Goal: Task Accomplishment & Management: Manage account settings

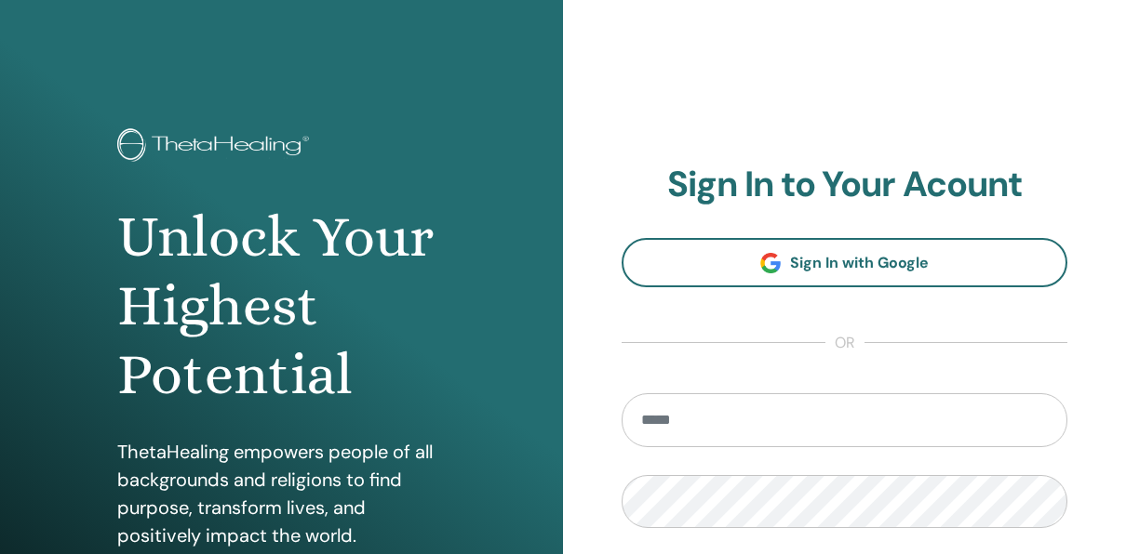
type input "**********"
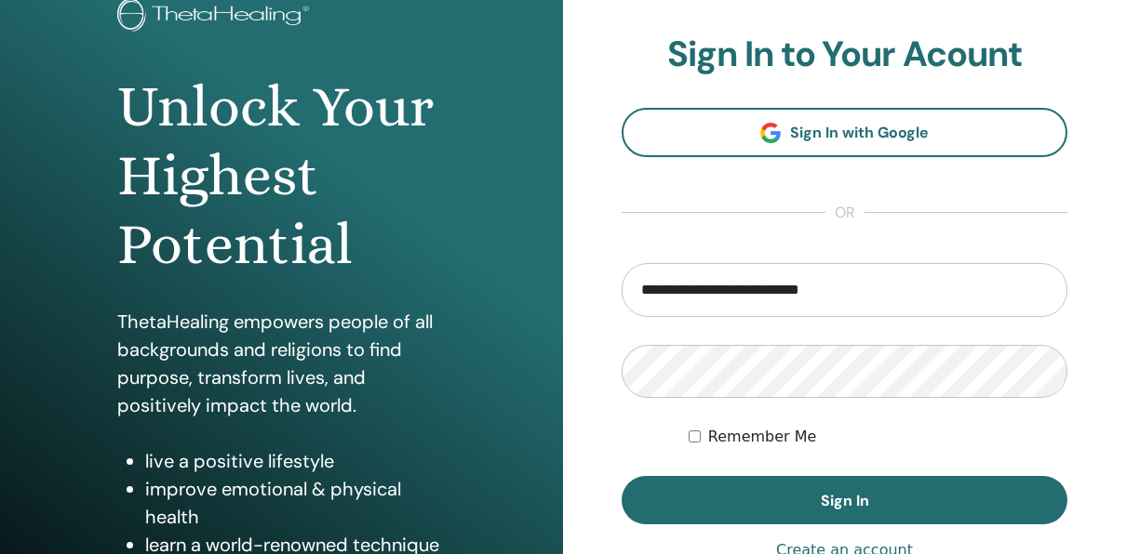
scroll to position [128, 0]
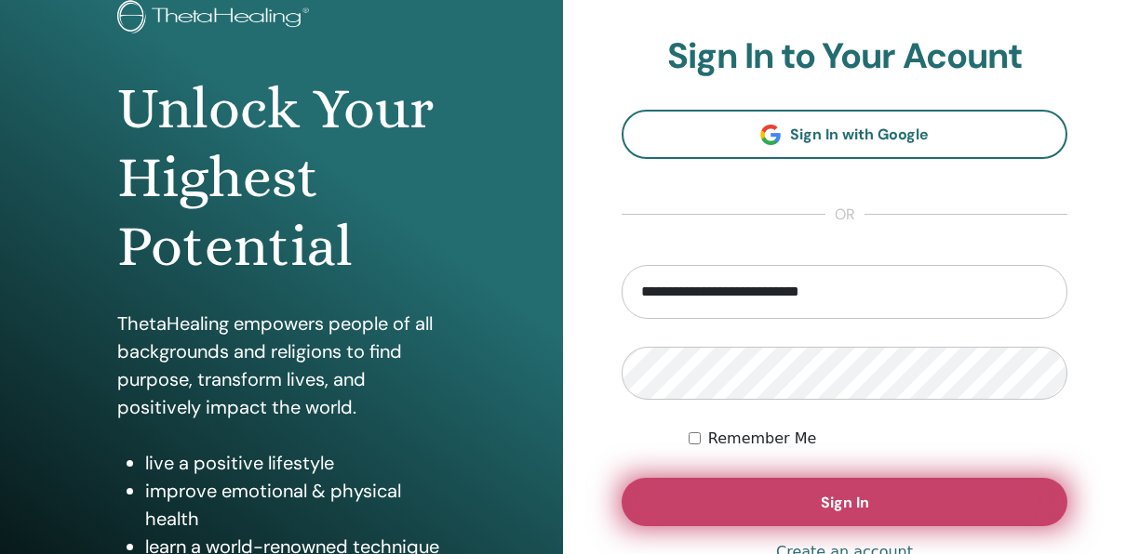
click at [807, 496] on button "Sign In" at bounding box center [844, 502] width 446 height 48
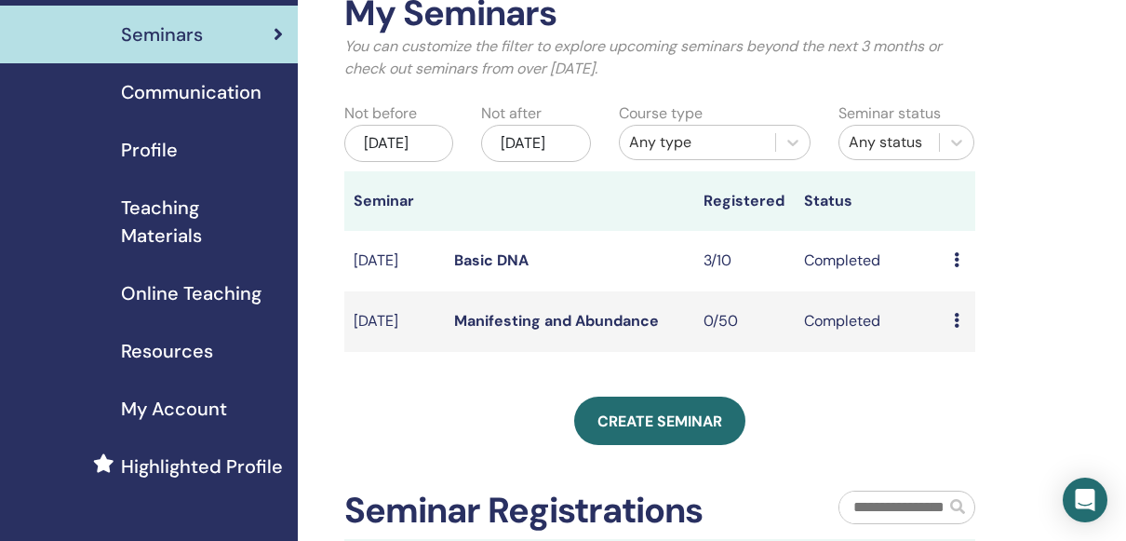
scroll to position [110, 0]
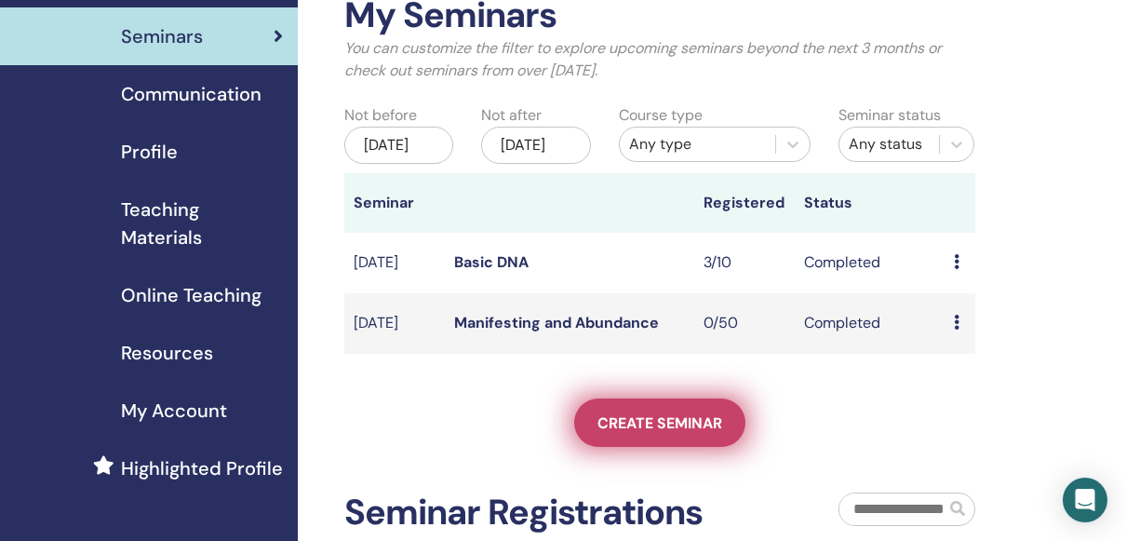
click at [669, 433] on span "Create seminar" at bounding box center [659, 423] width 125 height 20
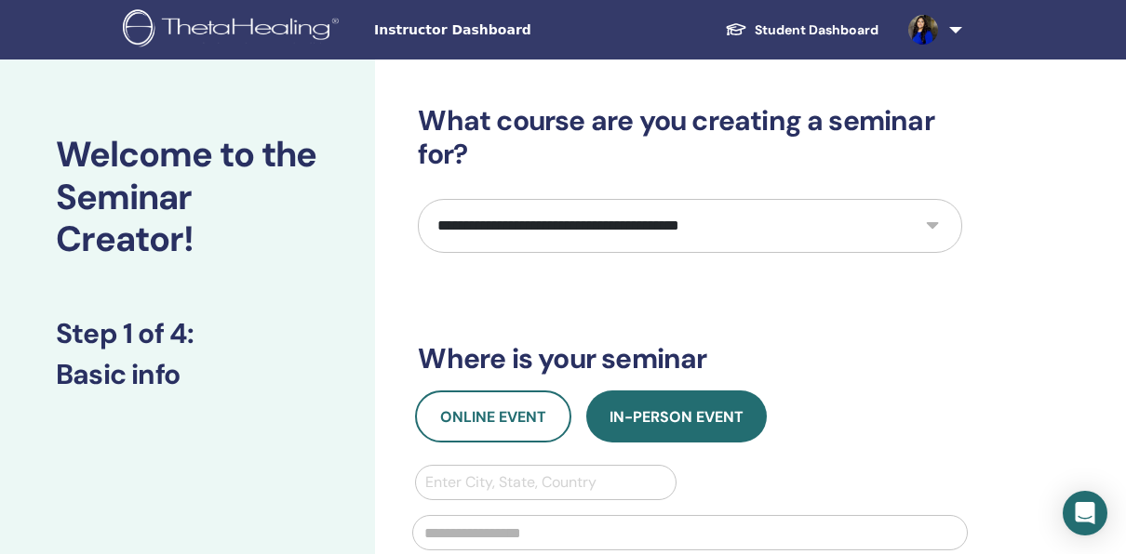
click at [862, 233] on select "**********" at bounding box center [690, 226] width 544 height 54
select select "*"
click at [418, 199] on select "**********" at bounding box center [690, 226] width 544 height 54
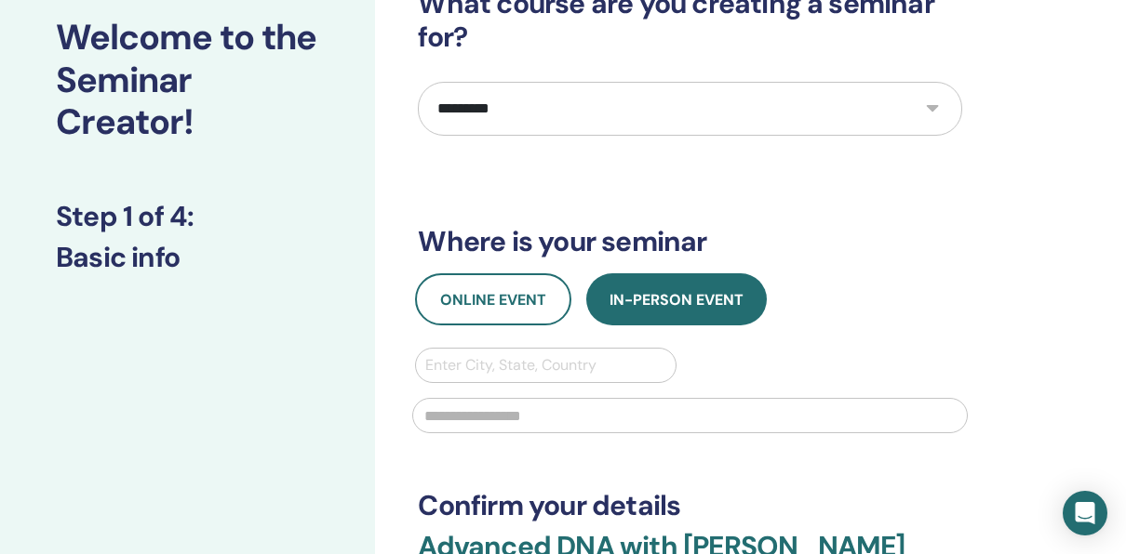
scroll to position [138, 0]
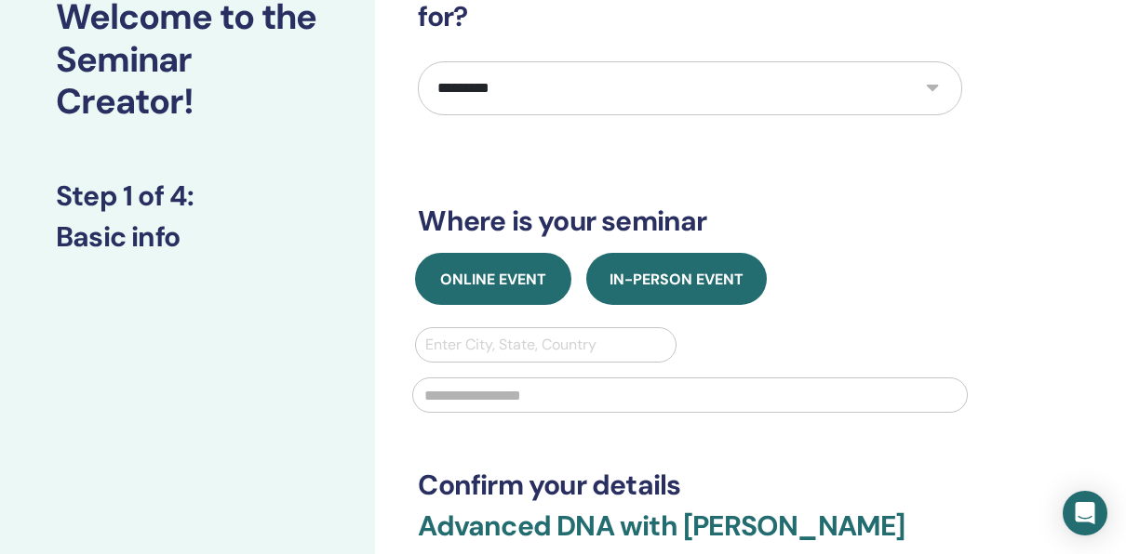
click at [488, 283] on span "Online Event" at bounding box center [493, 280] width 106 height 20
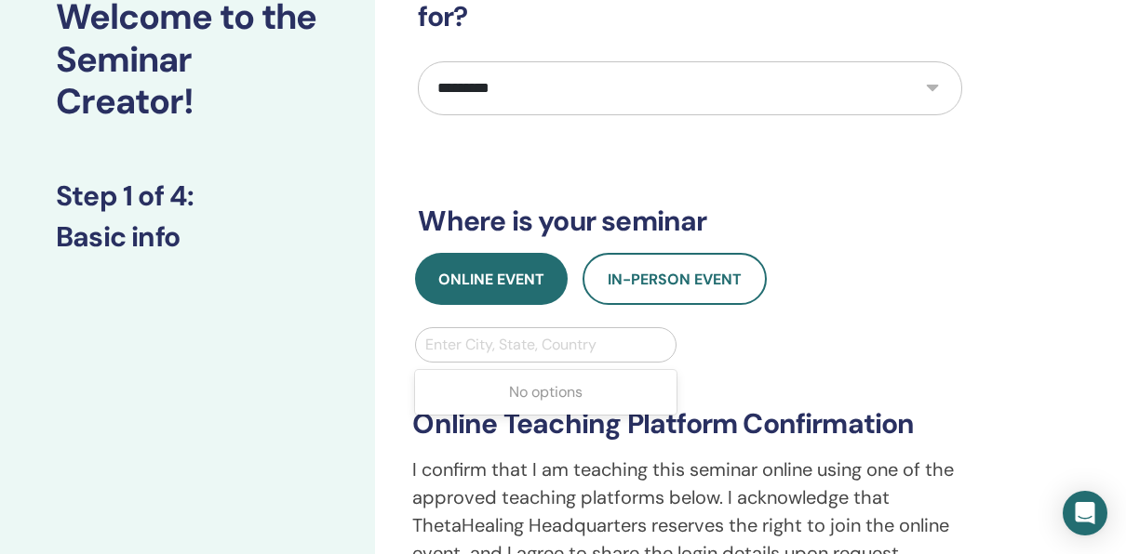
click at [498, 349] on div at bounding box center [545, 345] width 240 height 26
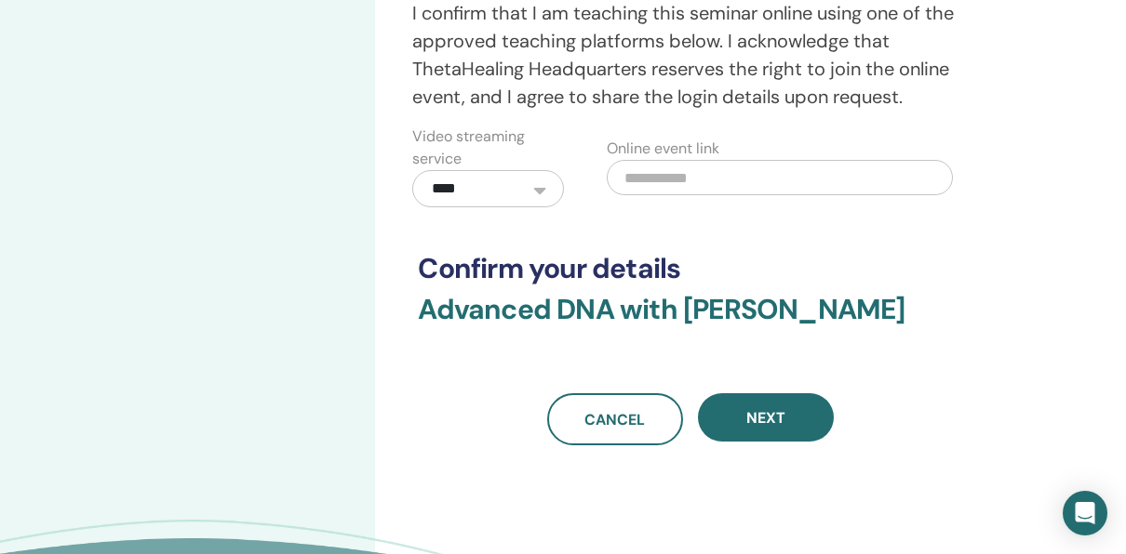
scroll to position [593, 0]
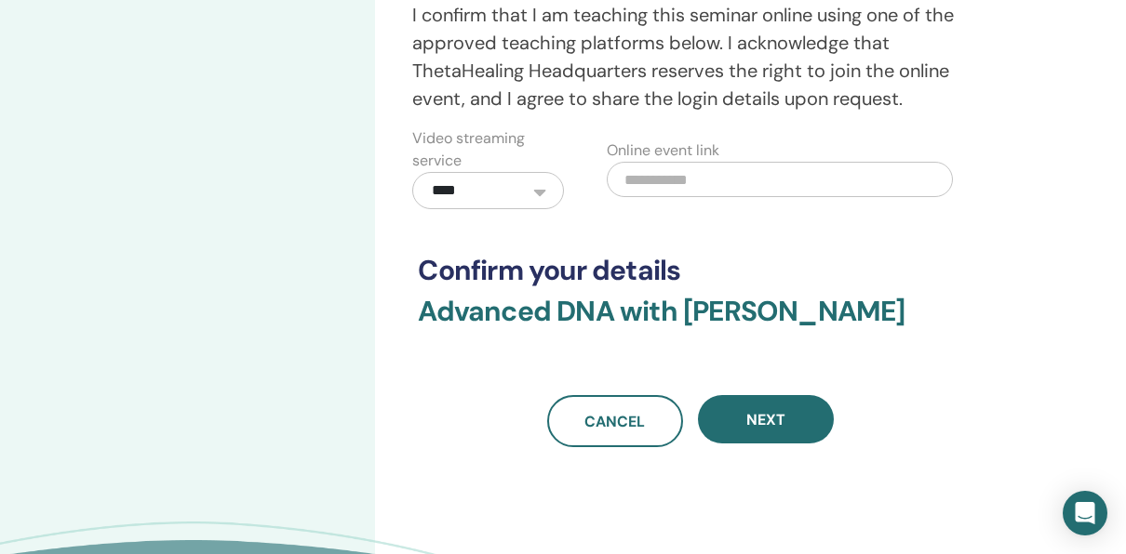
click at [682, 167] on input "text" at bounding box center [780, 179] width 346 height 35
click at [542, 187] on select "**********" at bounding box center [488, 190] width 152 height 37
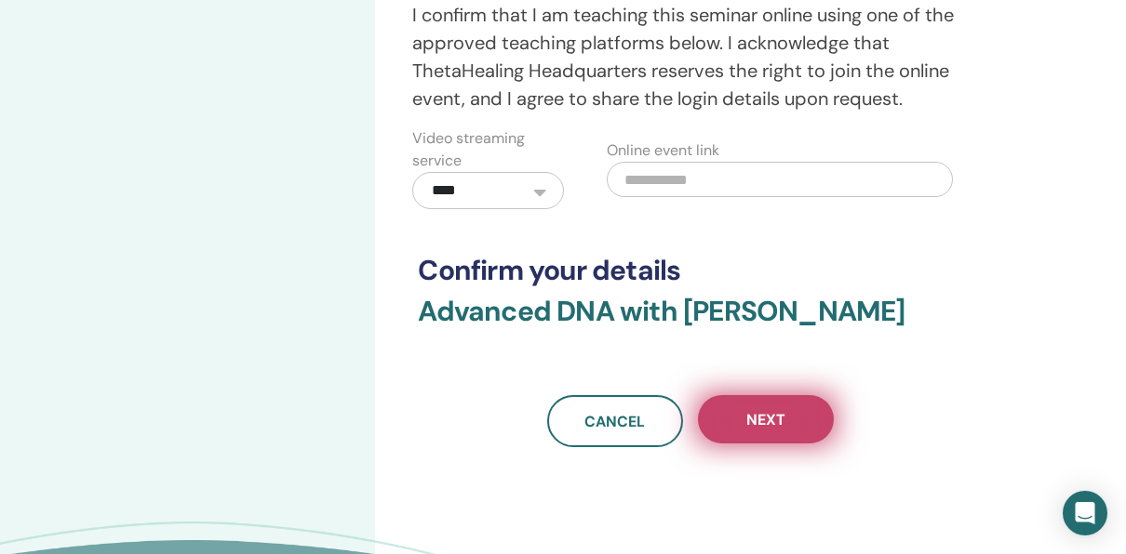
click at [737, 422] on button "Next" at bounding box center [766, 419] width 136 height 48
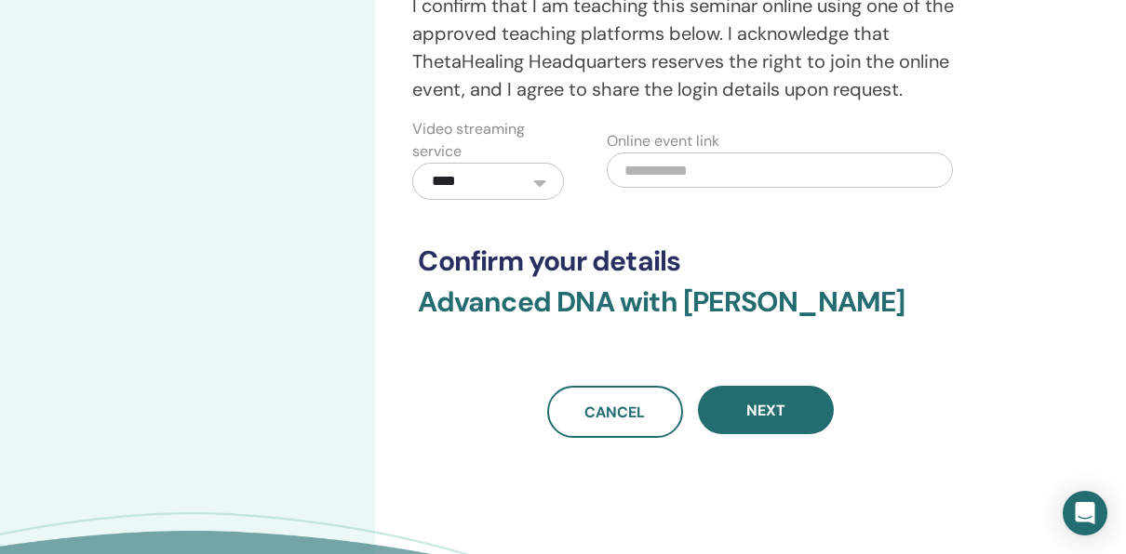
scroll to position [631, 0]
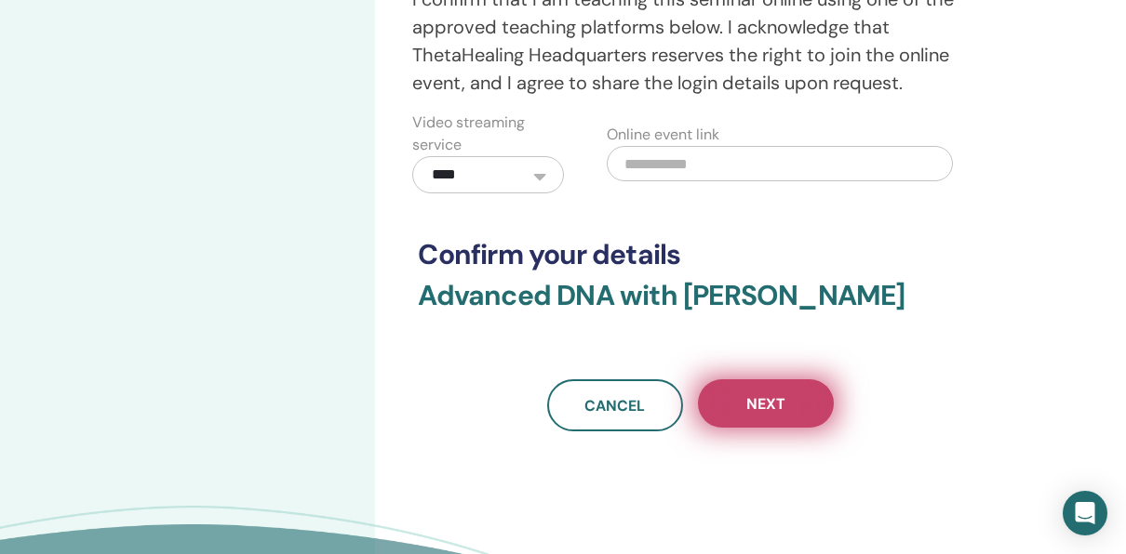
click at [783, 394] on span "Next" at bounding box center [765, 404] width 39 height 20
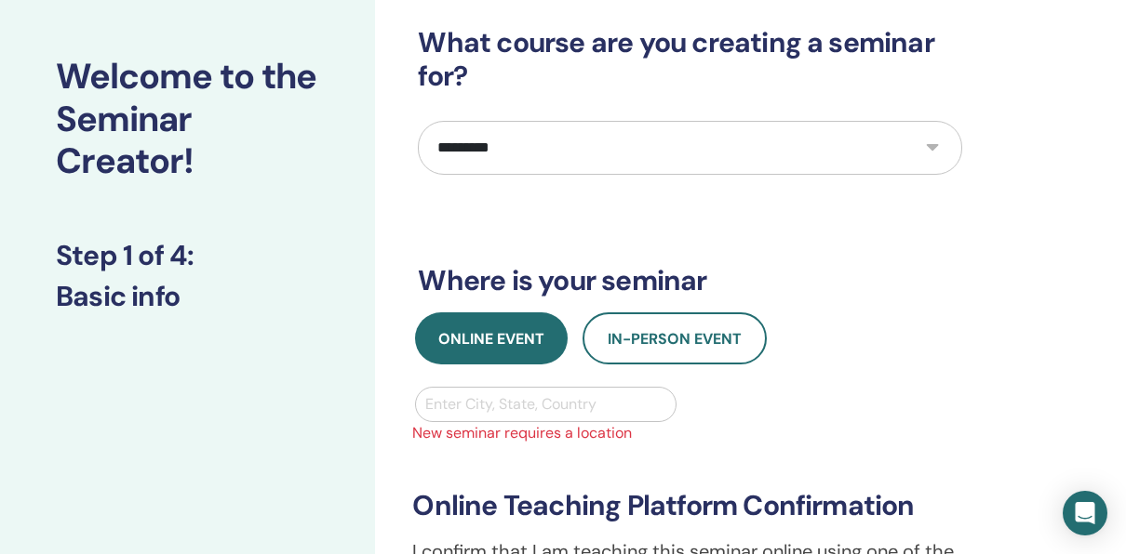
scroll to position [50, 0]
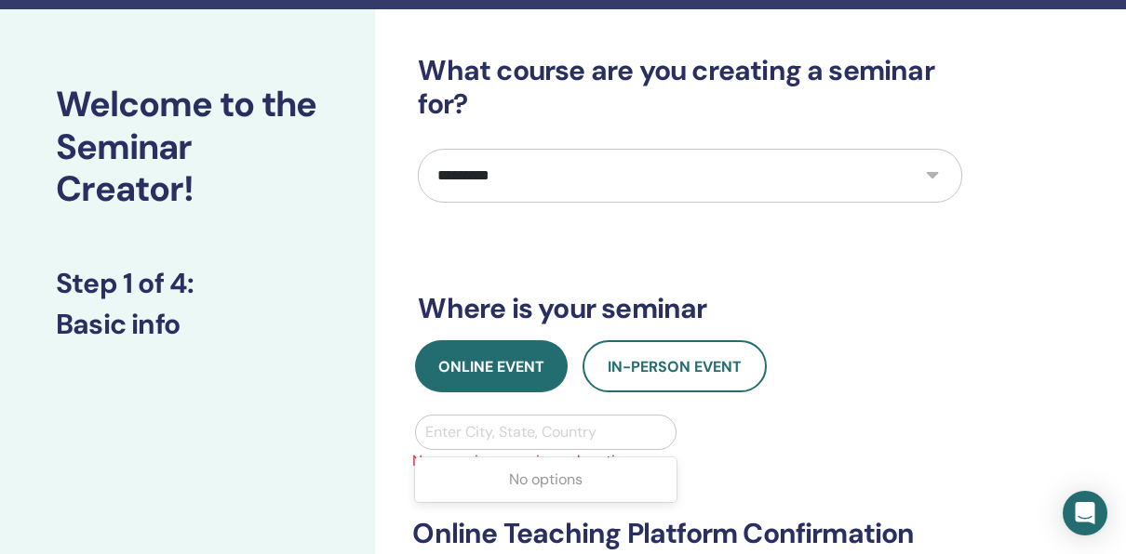
click at [532, 430] on div at bounding box center [545, 433] width 240 height 26
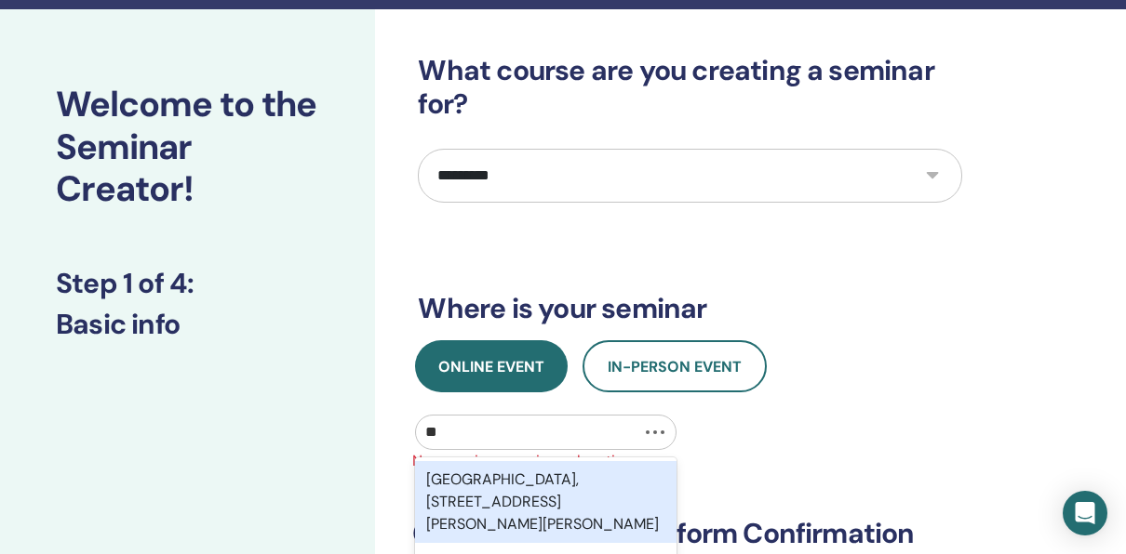
type input "*"
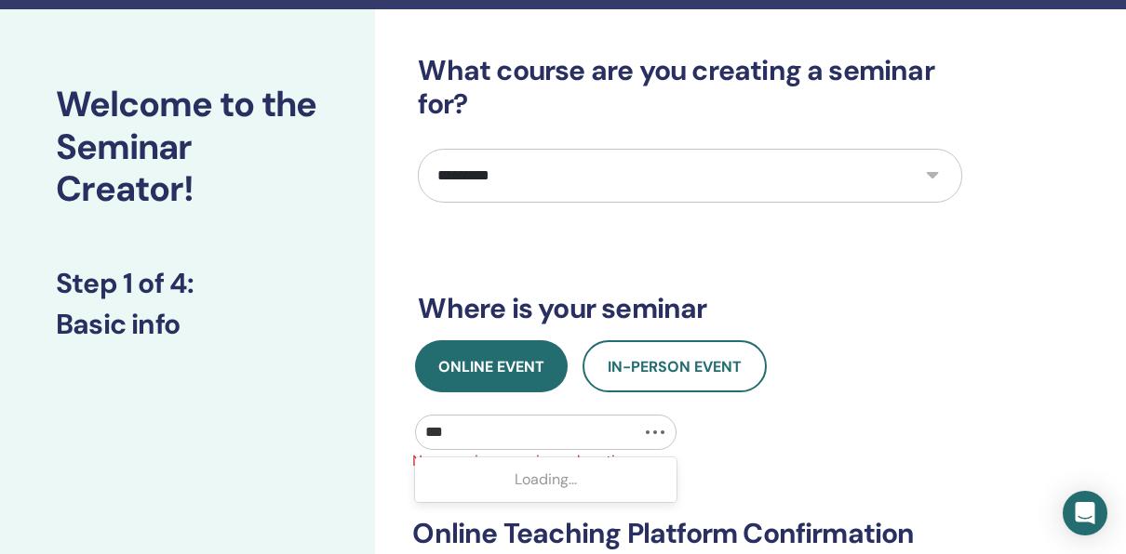
type input "****"
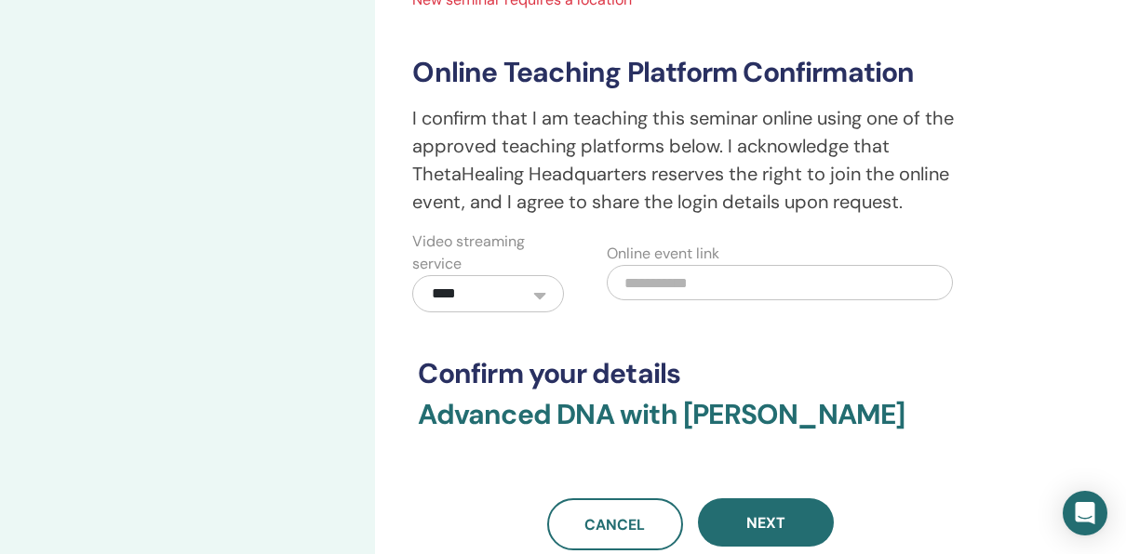
scroll to position [593, 0]
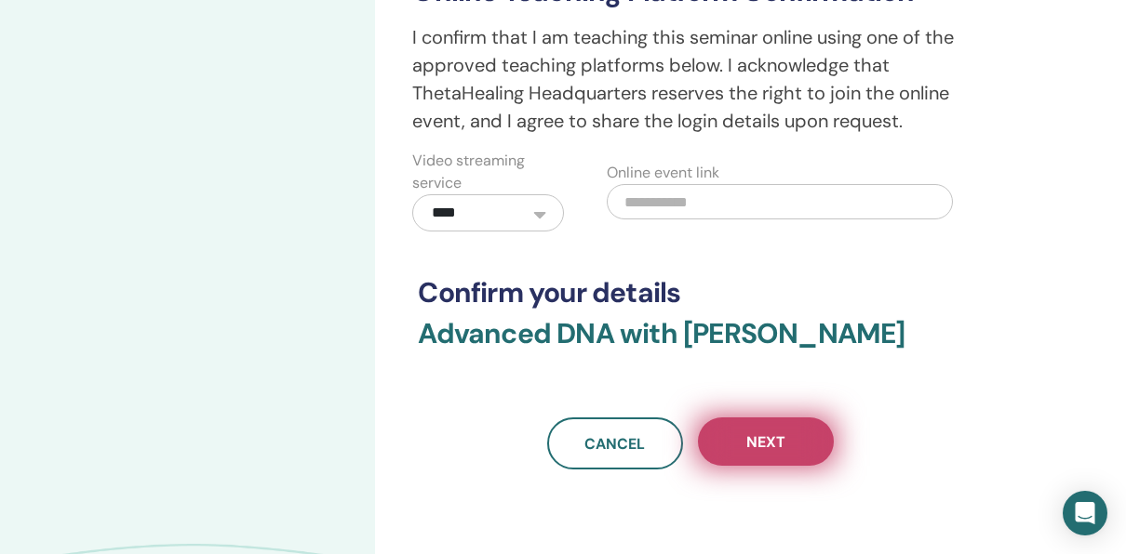
click at [794, 427] on button "Next" at bounding box center [766, 442] width 136 height 48
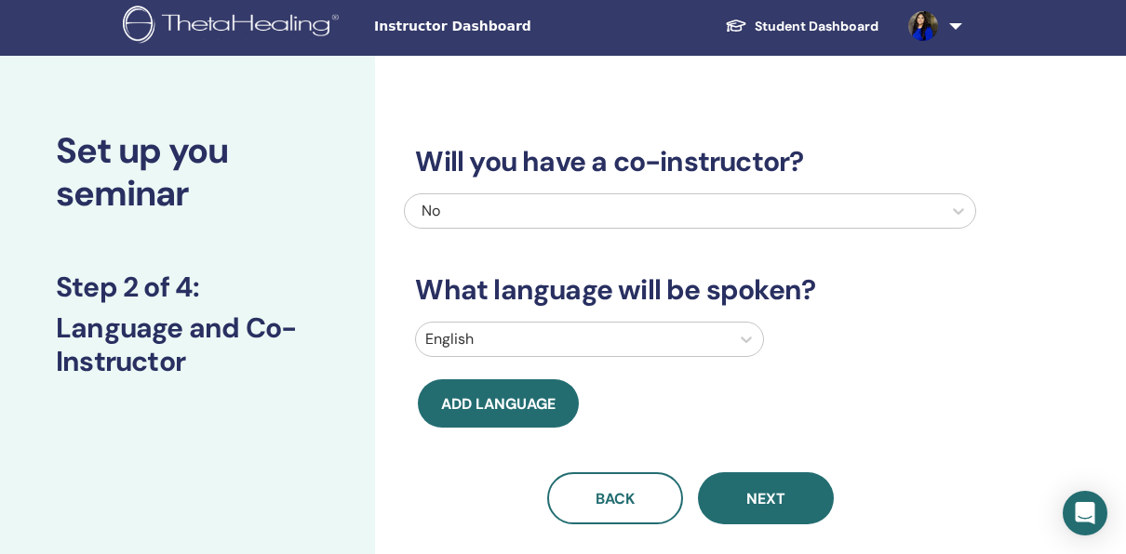
scroll to position [0, 0]
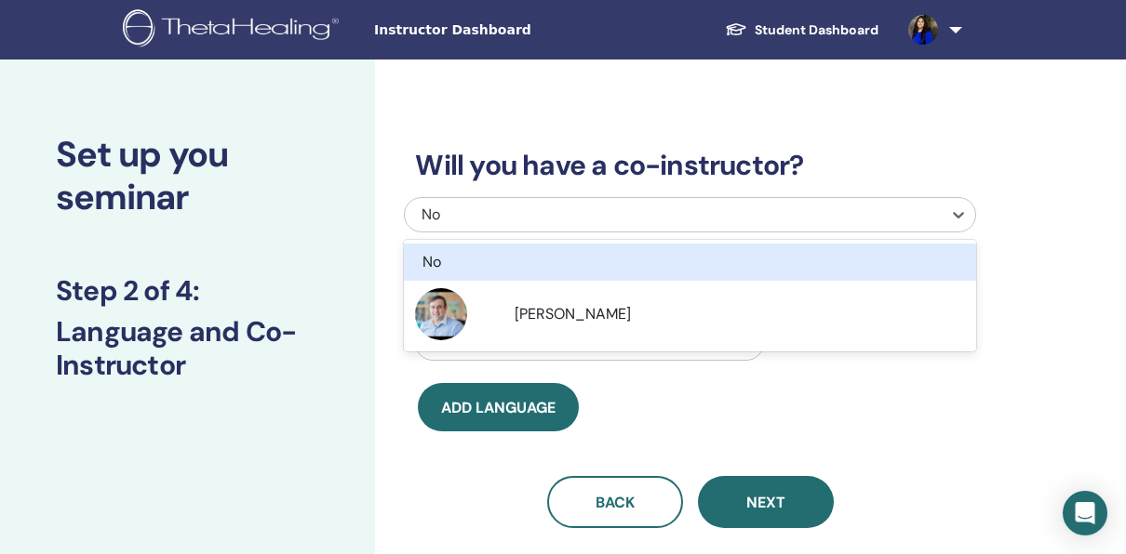
click at [843, 205] on div "No" at bounding box center [633, 215] width 424 height 22
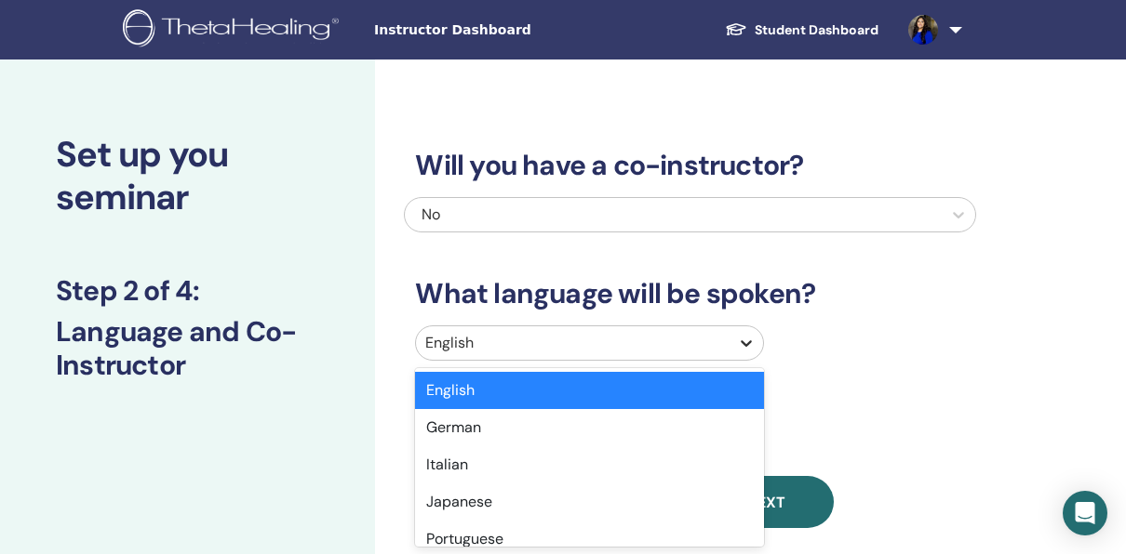
click at [732, 337] on div at bounding box center [745, 343] width 33 height 33
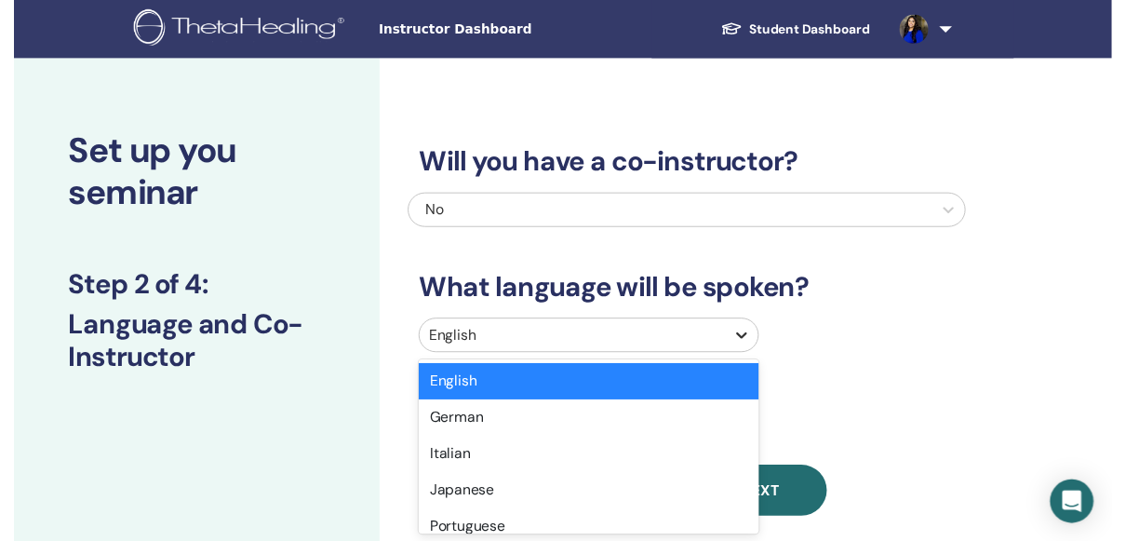
scroll to position [100, 0]
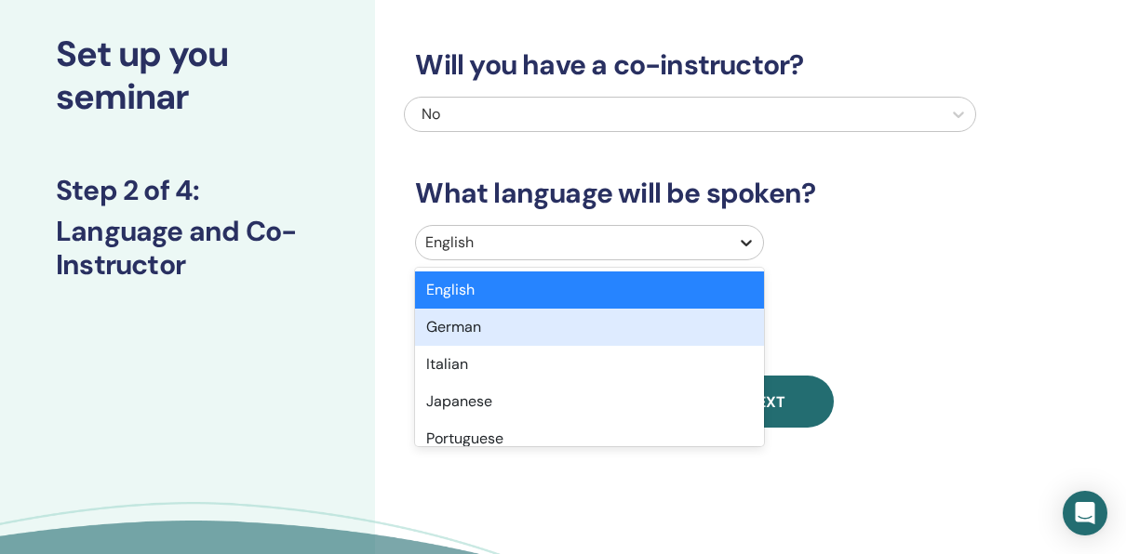
click at [732, 337] on div "German" at bounding box center [589, 327] width 349 height 37
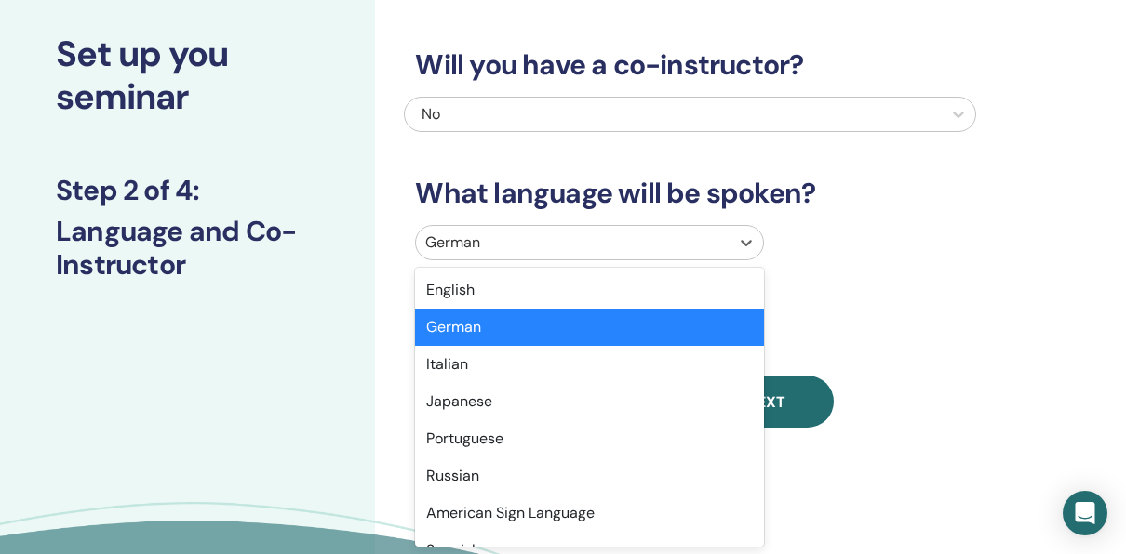
click at [621, 257] on div "German" at bounding box center [573, 242] width 314 height 33
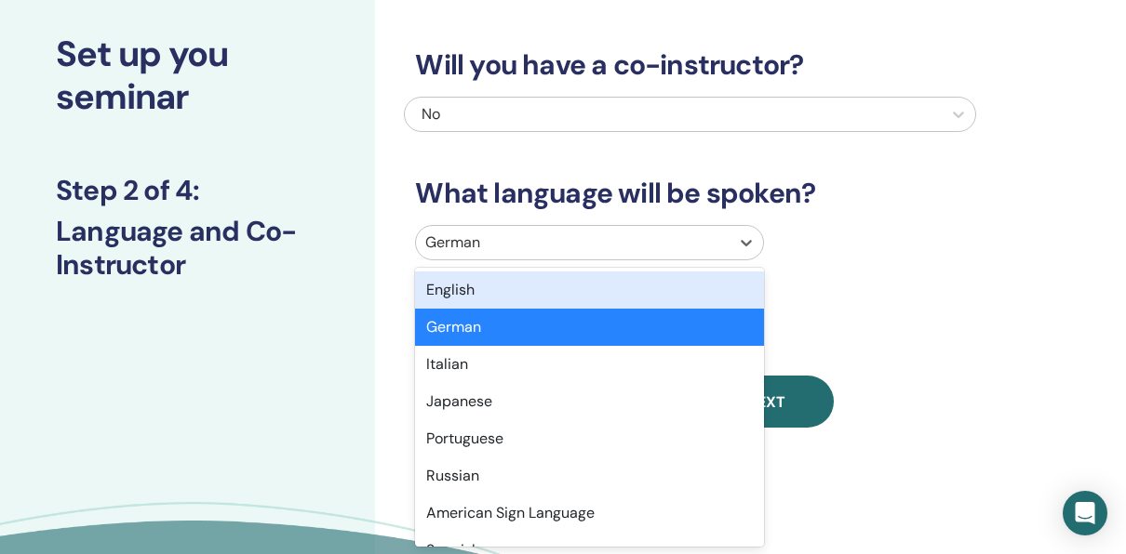
click at [578, 290] on div "English" at bounding box center [589, 290] width 349 height 37
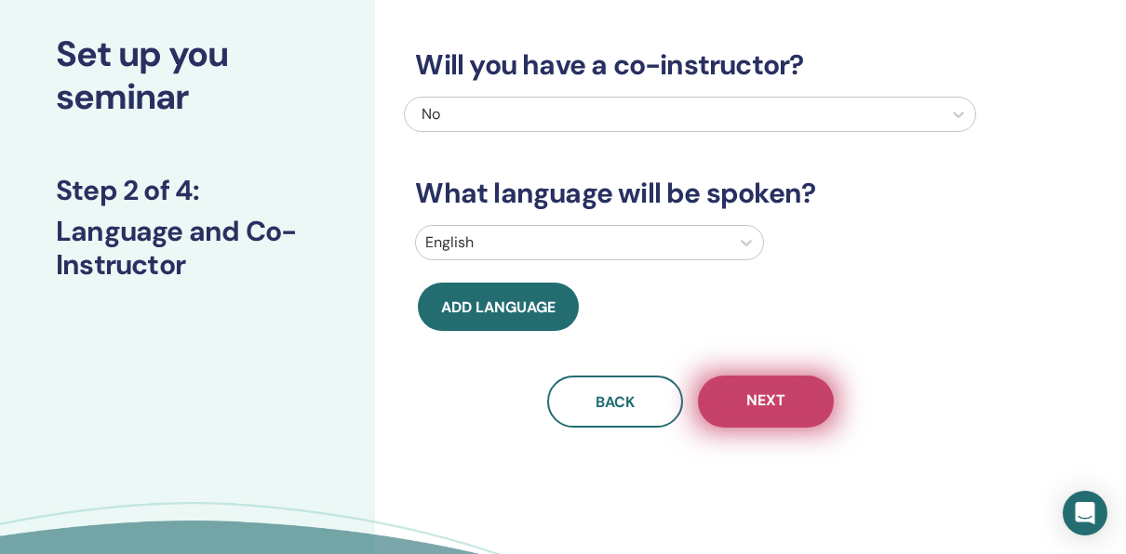
click at [749, 409] on span "Next" at bounding box center [765, 402] width 39 height 23
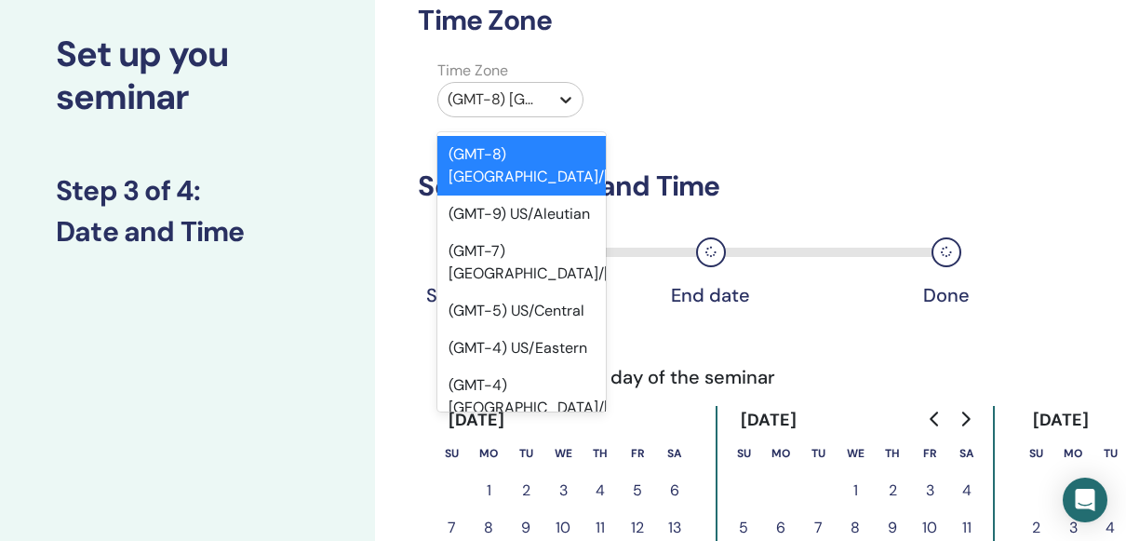
click at [553, 87] on div at bounding box center [565, 99] width 33 height 33
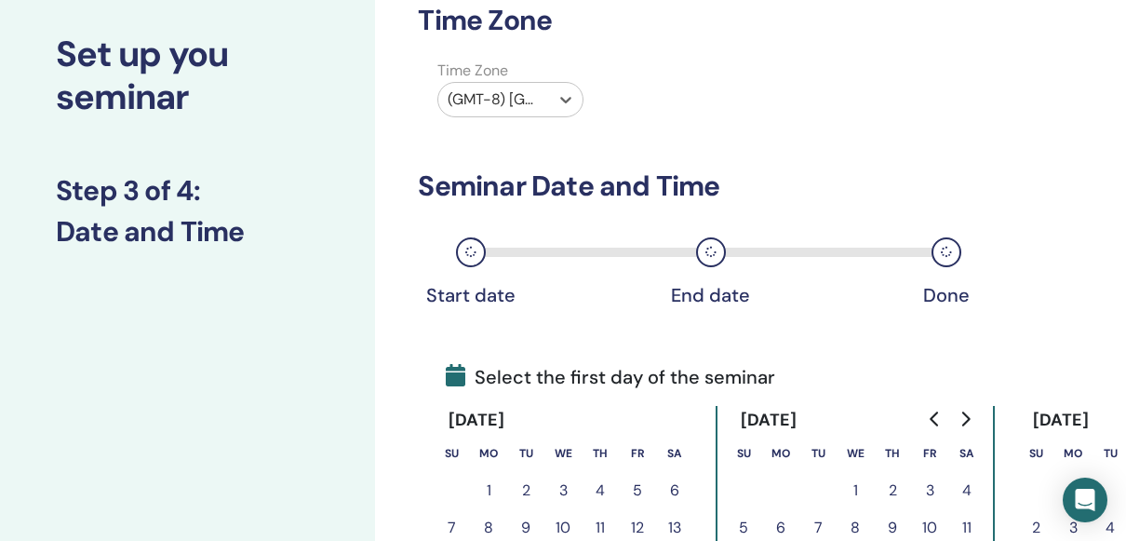
click at [513, 104] on div at bounding box center [493, 100] width 92 height 26
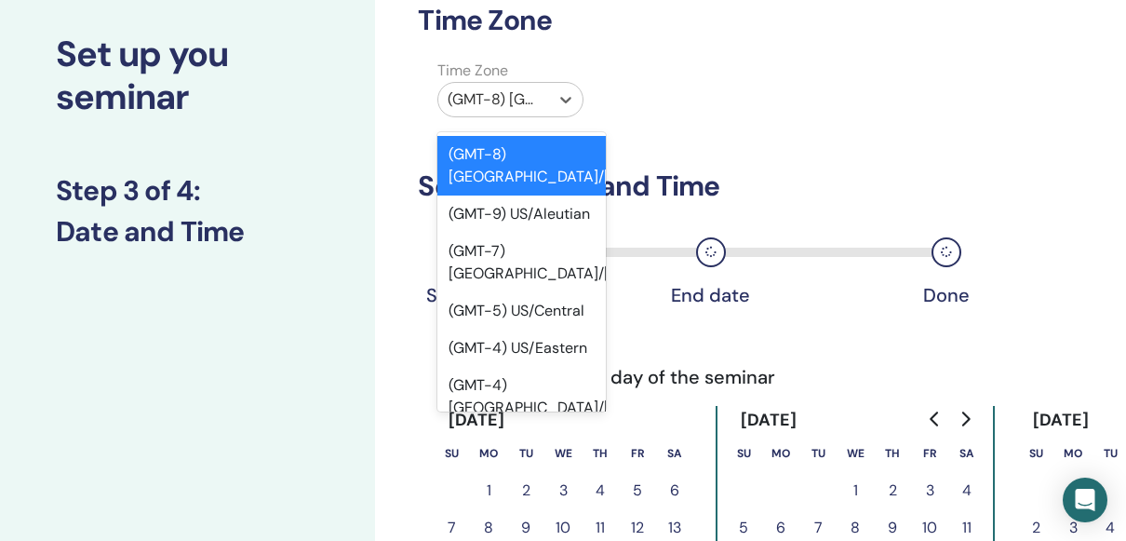
click at [505, 100] on div at bounding box center [493, 100] width 92 height 26
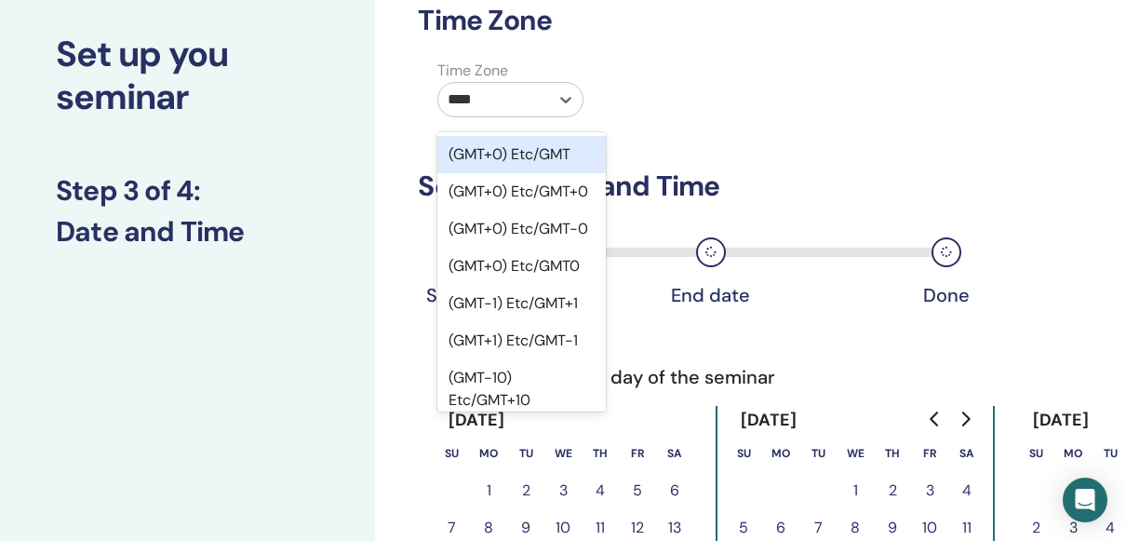
type input "*****"
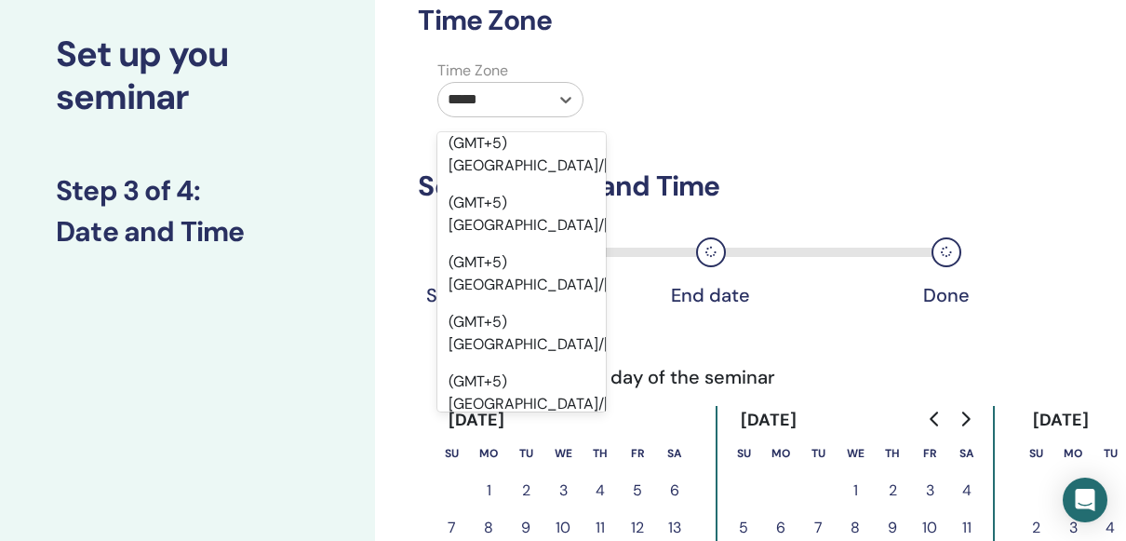
scroll to position [487, 0]
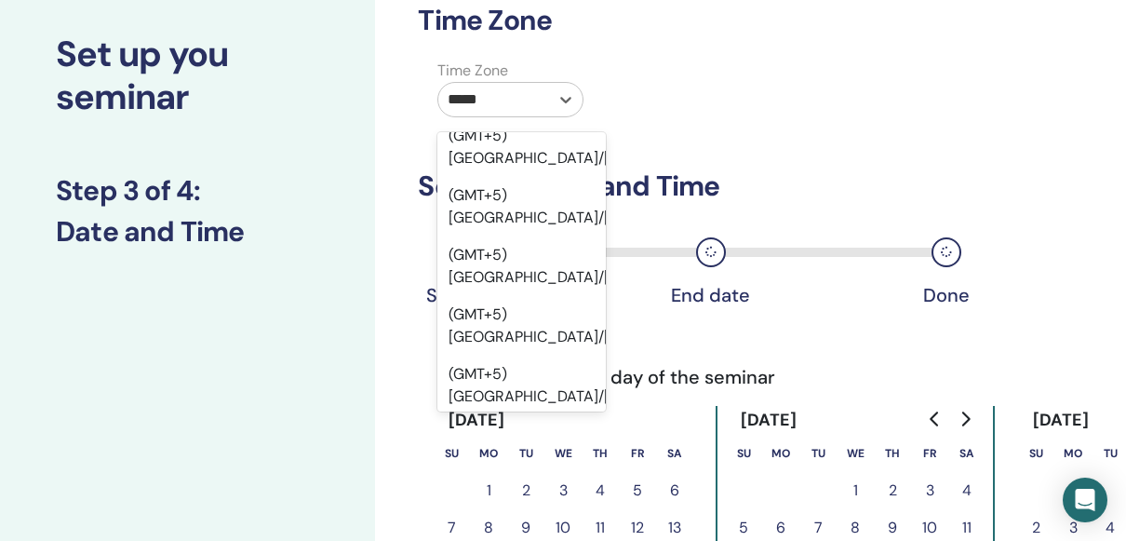
click at [513, 117] on div "(GMT+5) Asia/Calcutta" at bounding box center [521, 88] width 168 height 60
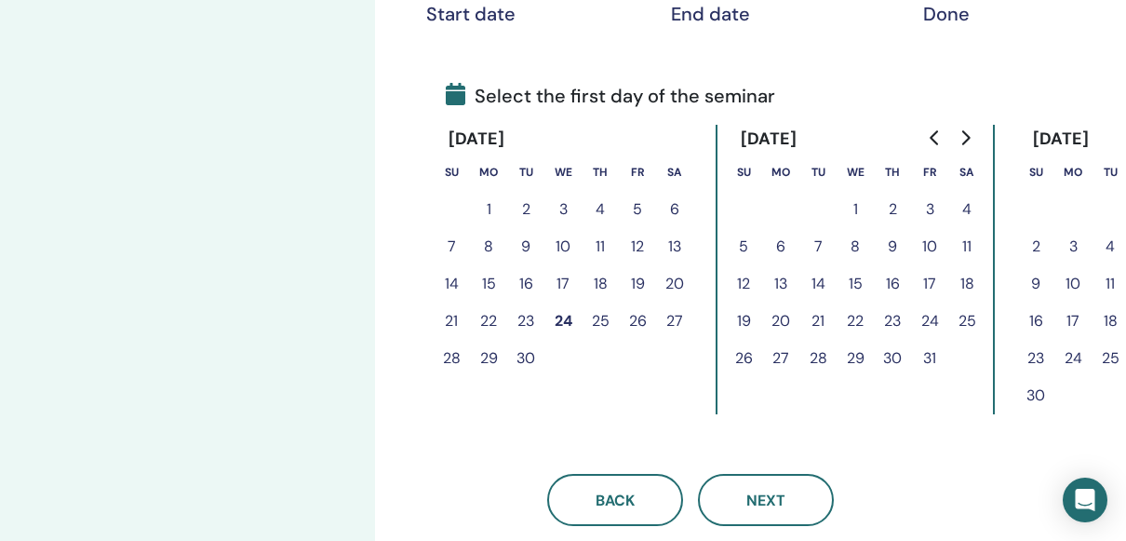
scroll to position [376, 0]
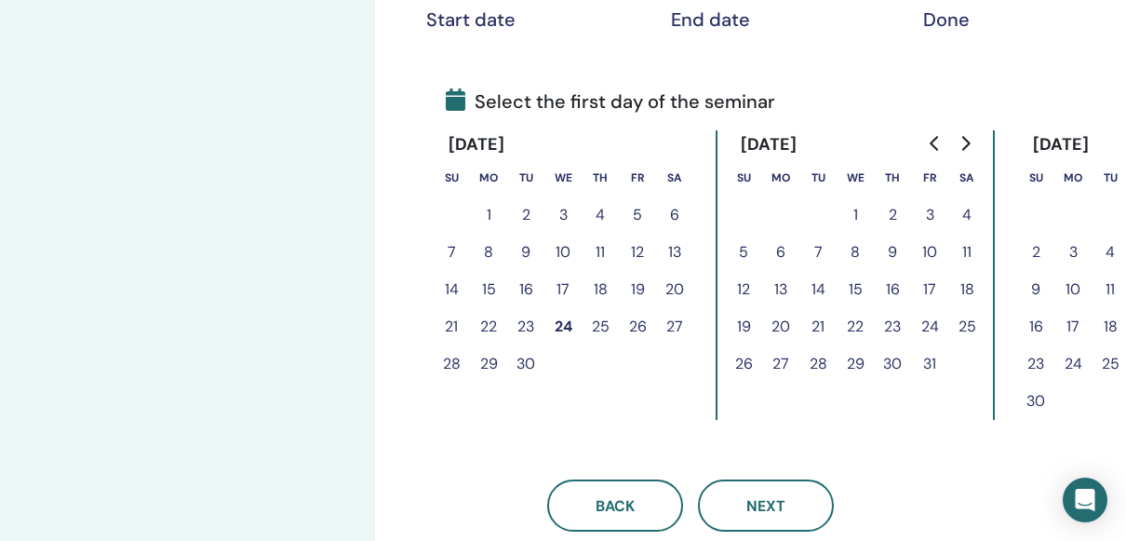
click at [488, 354] on button "29" at bounding box center [488, 363] width 37 height 37
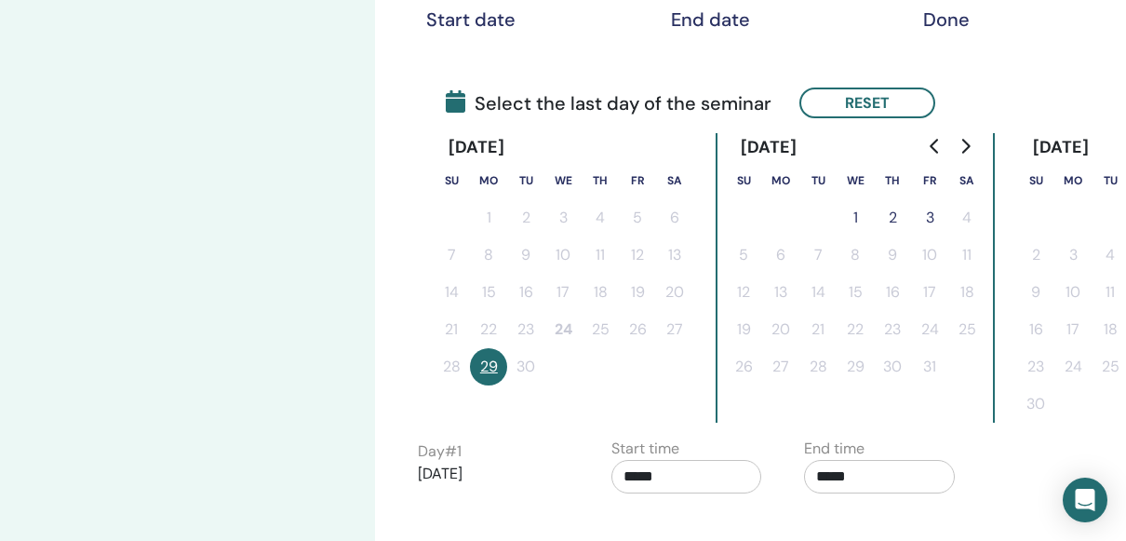
click at [893, 220] on button "2" at bounding box center [892, 217] width 37 height 37
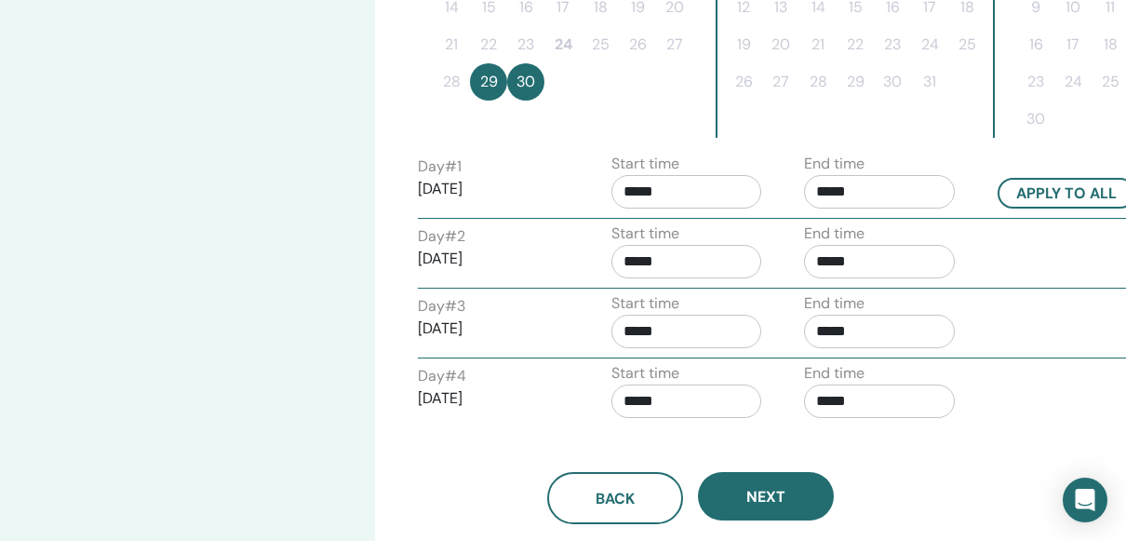
scroll to position [644, 0]
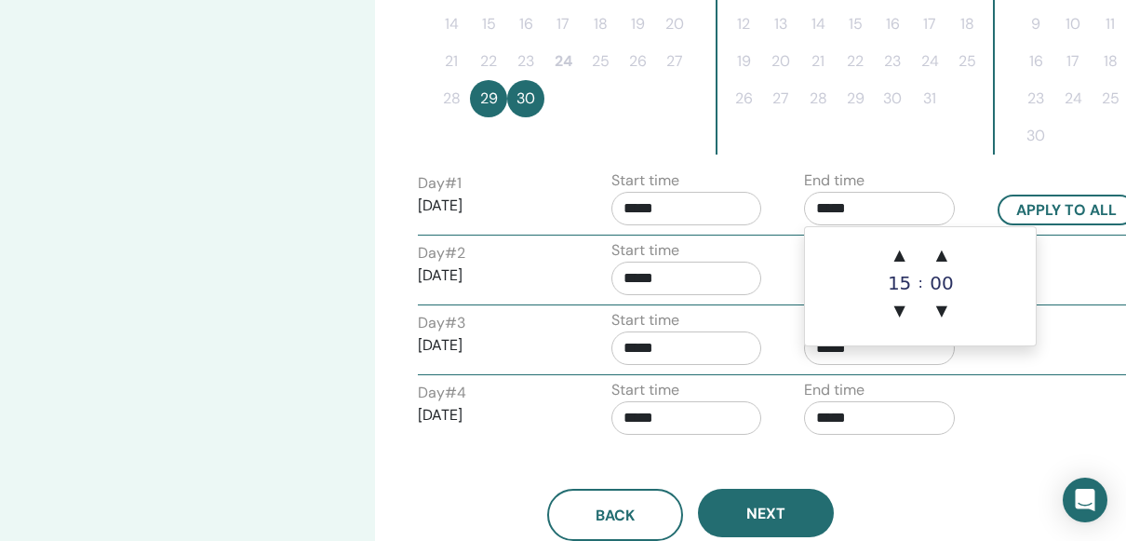
click at [835, 206] on input "*****" at bounding box center [879, 208] width 151 height 33
click at [898, 256] on span "▲" at bounding box center [899, 254] width 37 height 37
click at [900, 307] on span "▼" at bounding box center [899, 310] width 37 height 37
type input "*****"
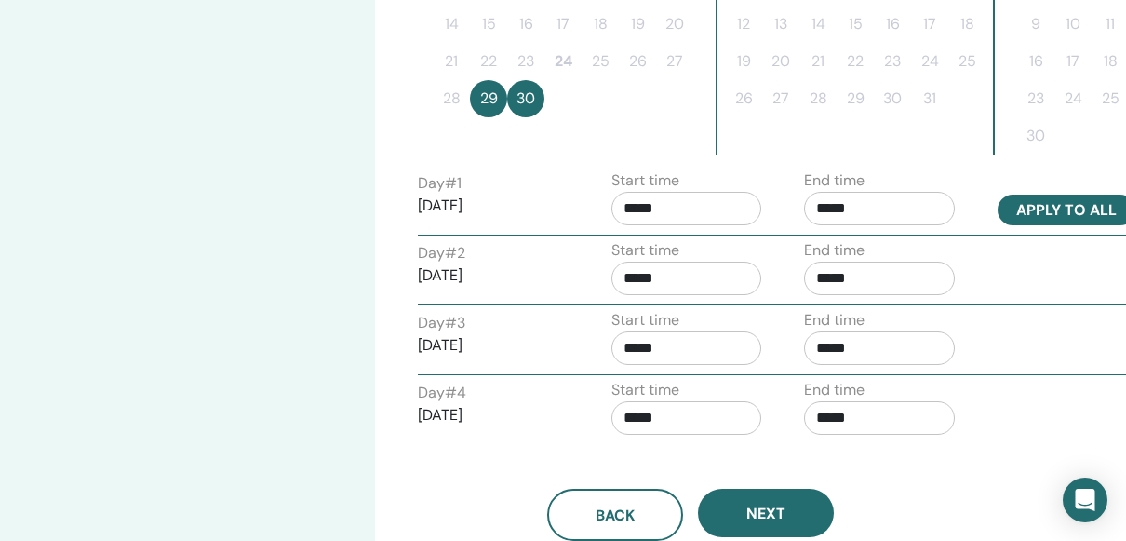
click at [1057, 217] on button "Apply to all" at bounding box center [1066, 209] width 138 height 31
type input "*****"
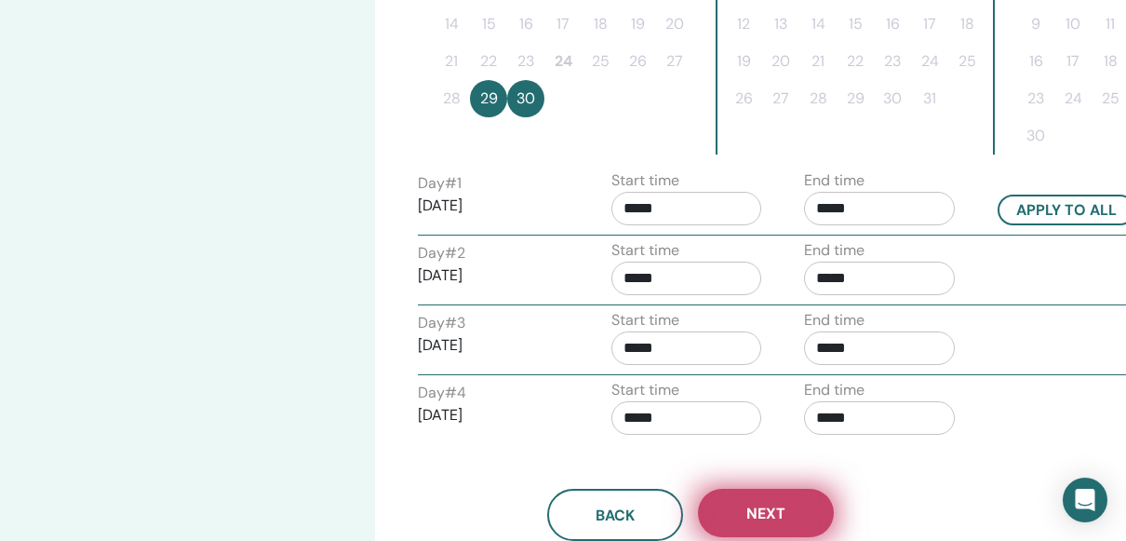
click at [810, 495] on button "Next" at bounding box center [766, 512] width 136 height 48
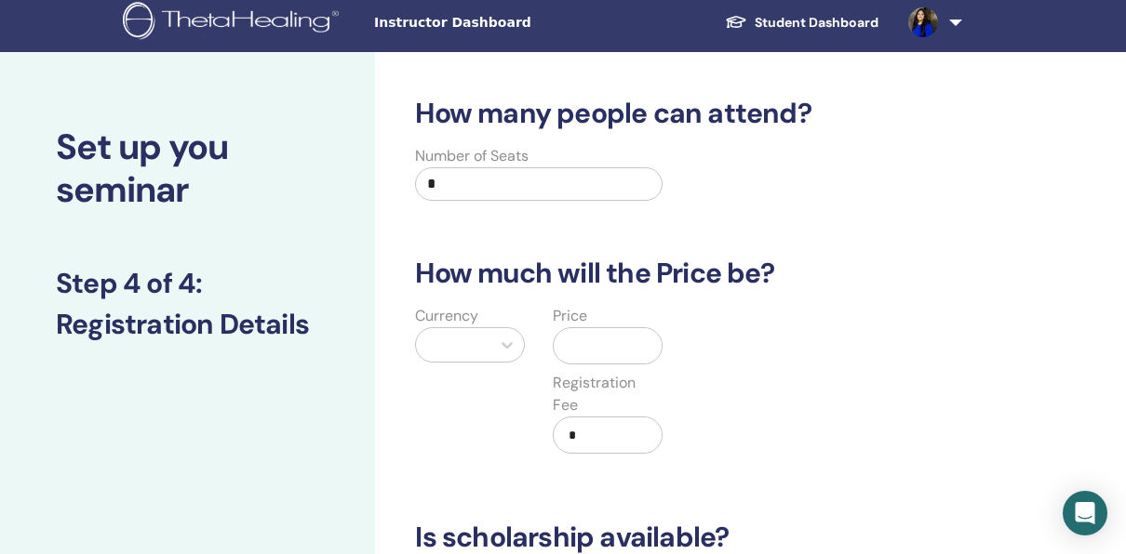
scroll to position [0, 0]
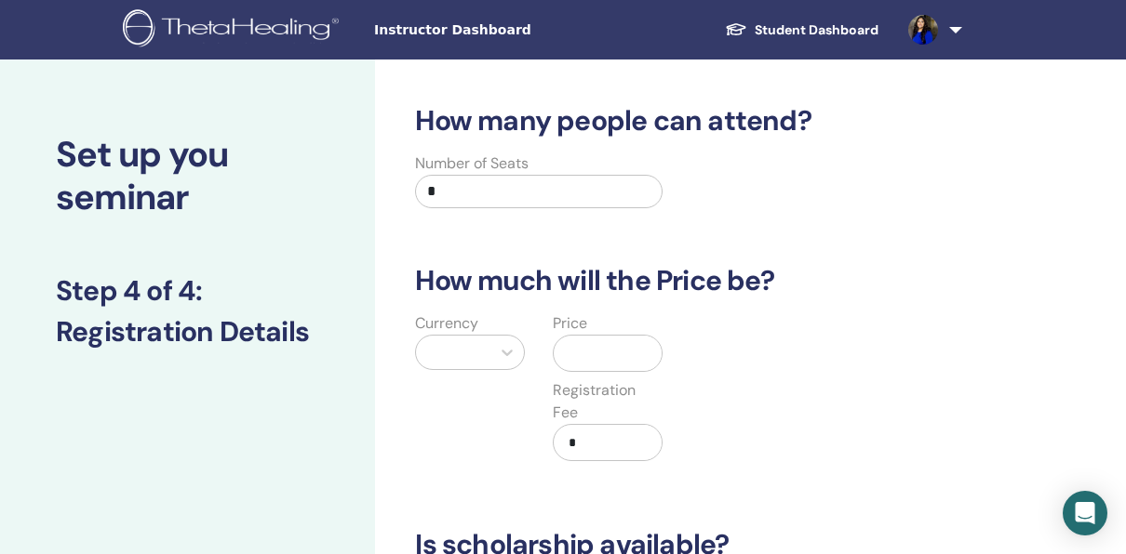
click at [455, 194] on input "*" at bounding box center [538, 191] width 247 height 33
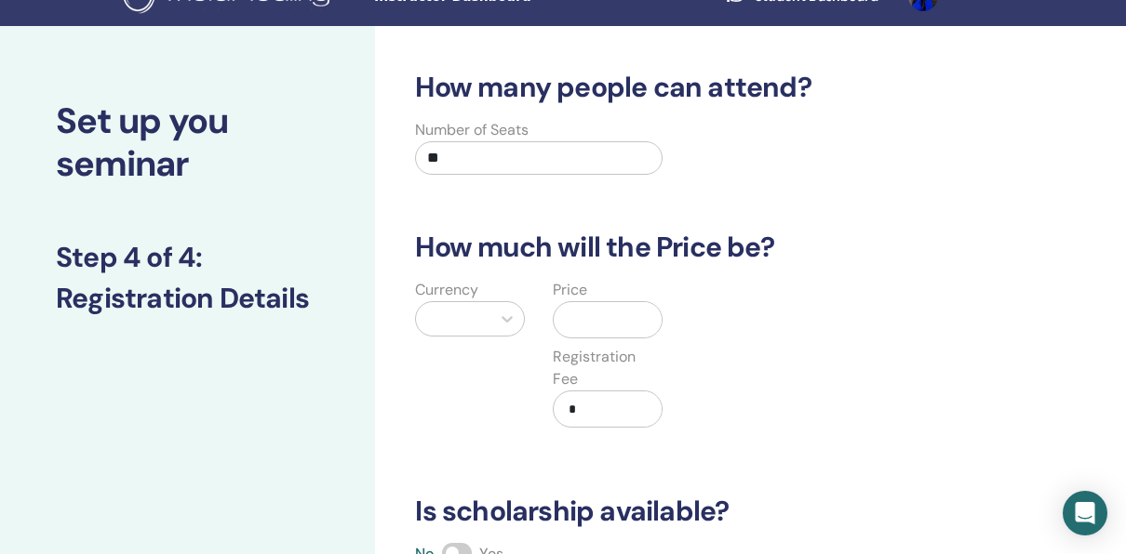
scroll to position [30, 0]
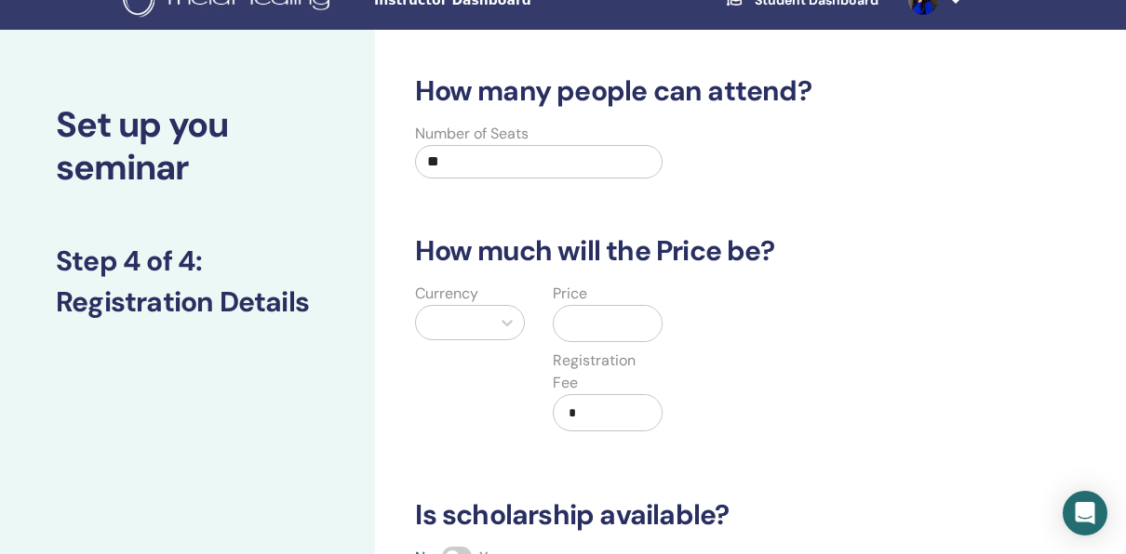
type input "**"
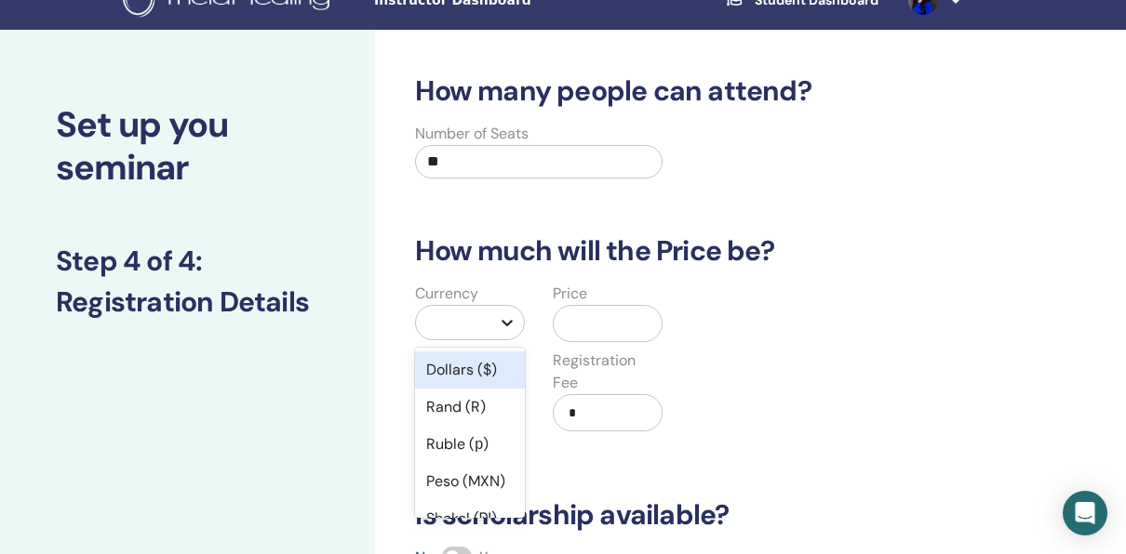
click at [506, 324] on icon at bounding box center [507, 323] width 19 height 19
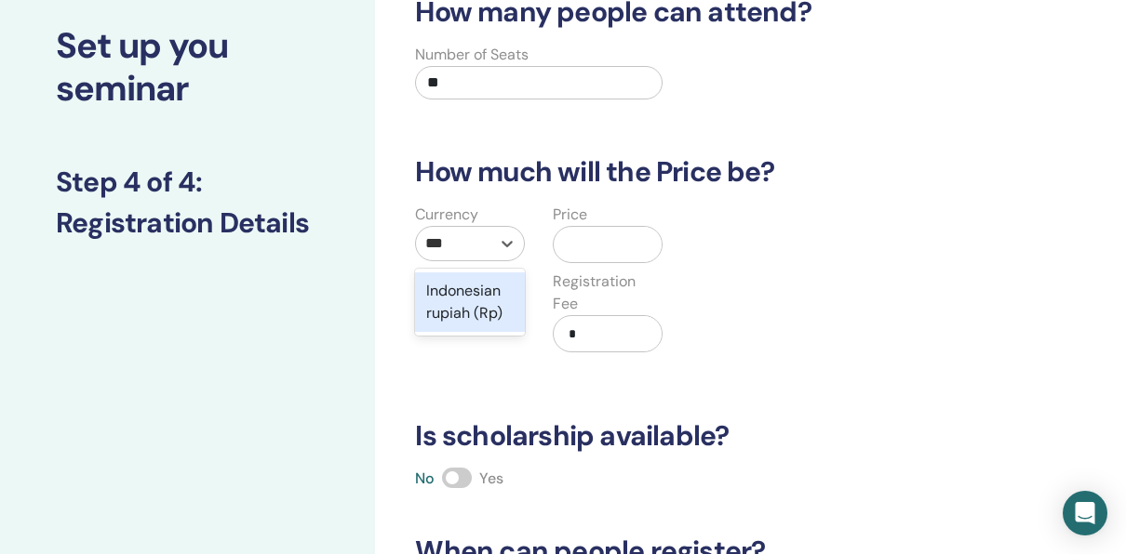
scroll to position [0, 0]
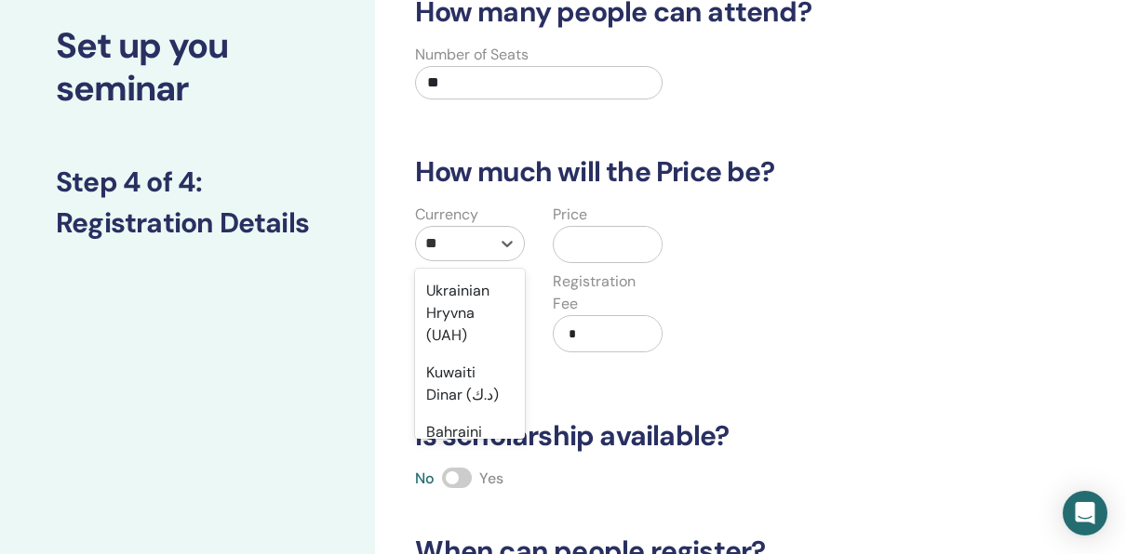
type input "*"
type input "**"
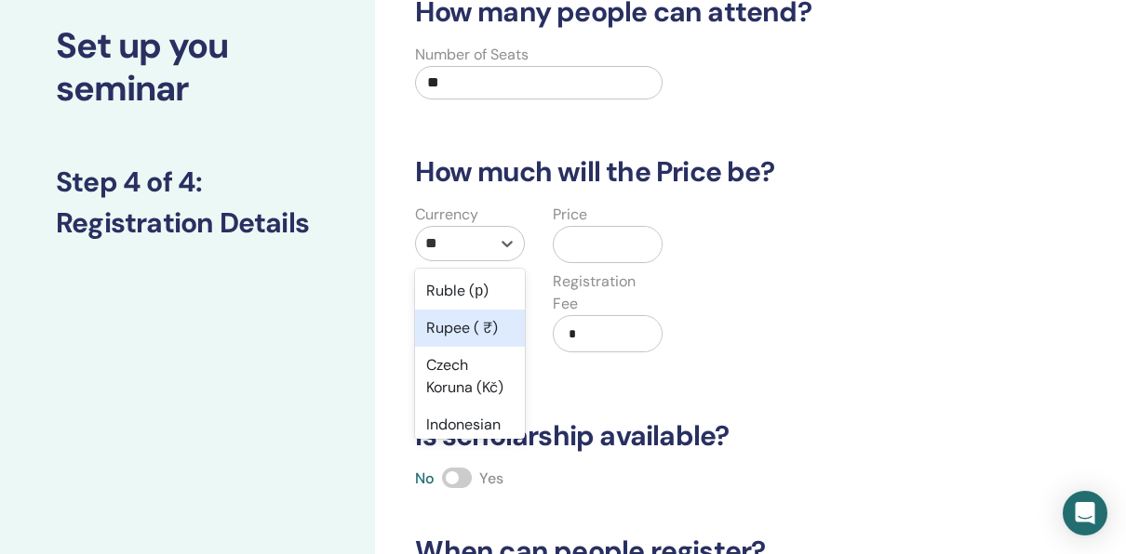
click at [455, 314] on div "Rupee ( ₹)" at bounding box center [470, 328] width 110 height 37
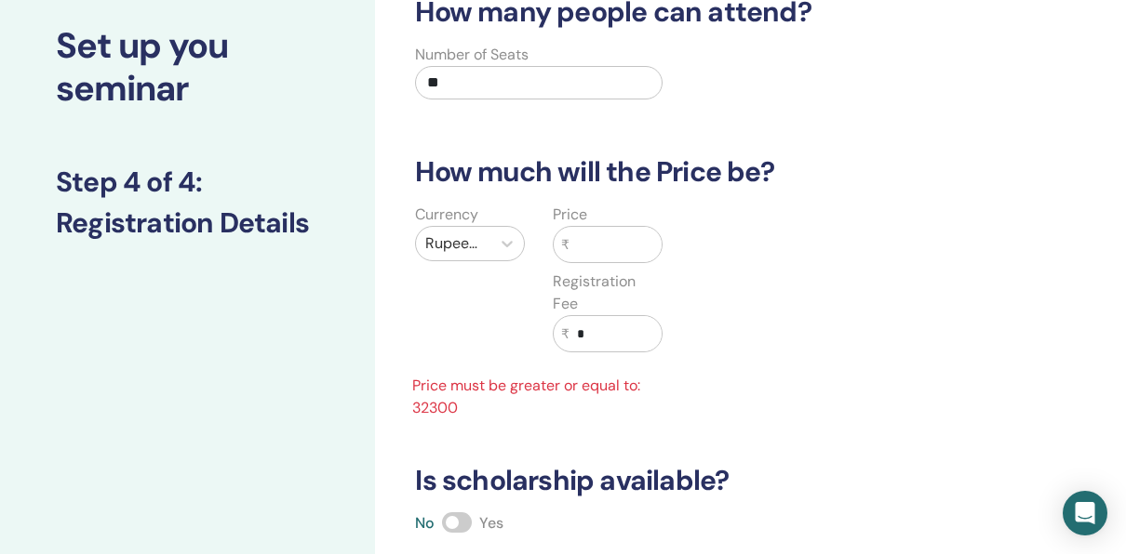
click at [618, 254] on input "text" at bounding box center [615, 244] width 92 height 35
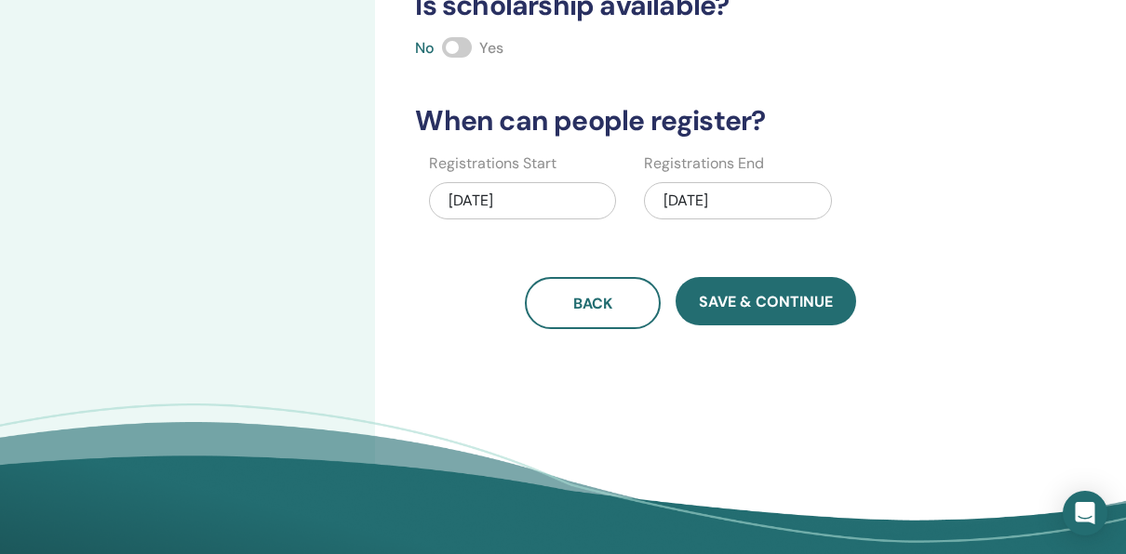
scroll to position [608, 0]
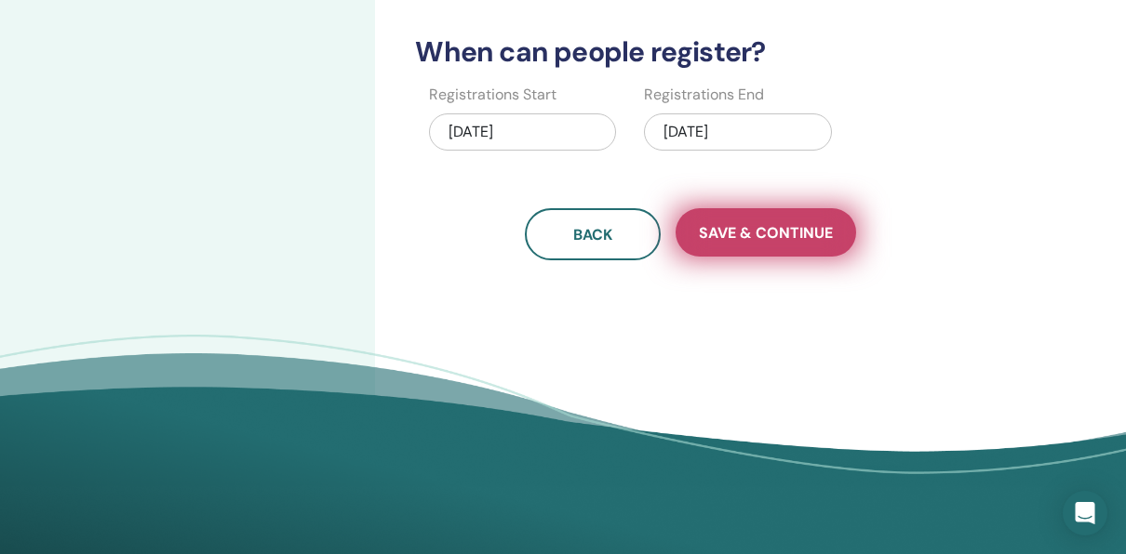
type input "*****"
click at [807, 208] on button "Save & Continue" at bounding box center [765, 232] width 180 height 48
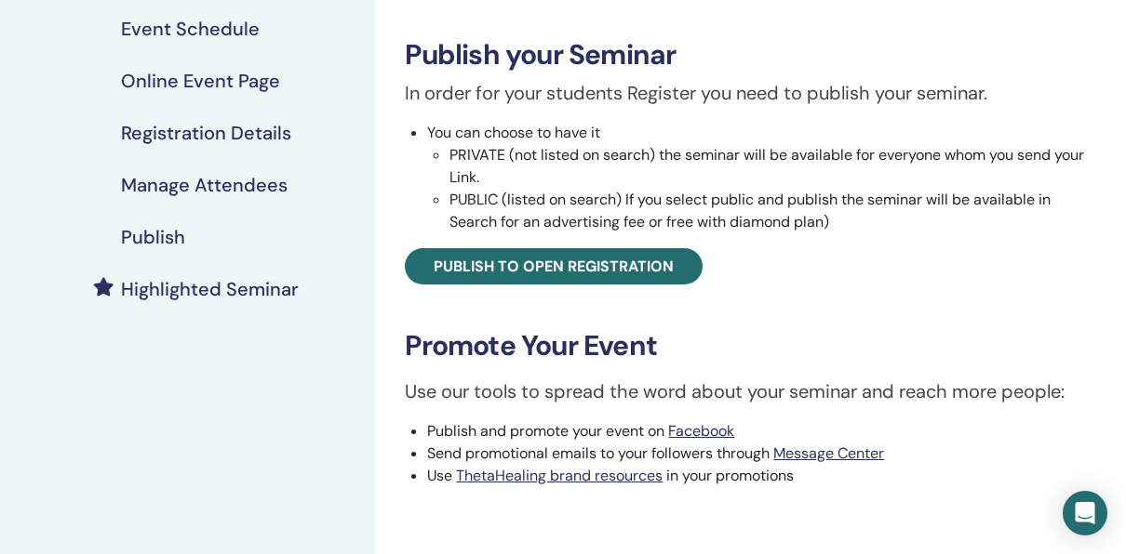
scroll to position [397, 0]
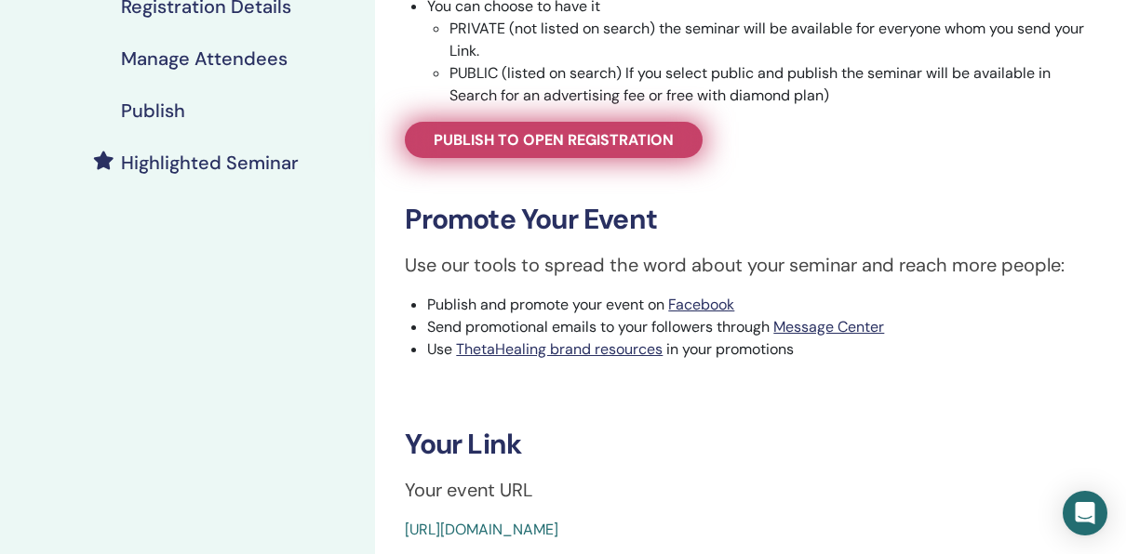
click at [654, 127] on link "Publish to open registration" at bounding box center [554, 140] width 298 height 36
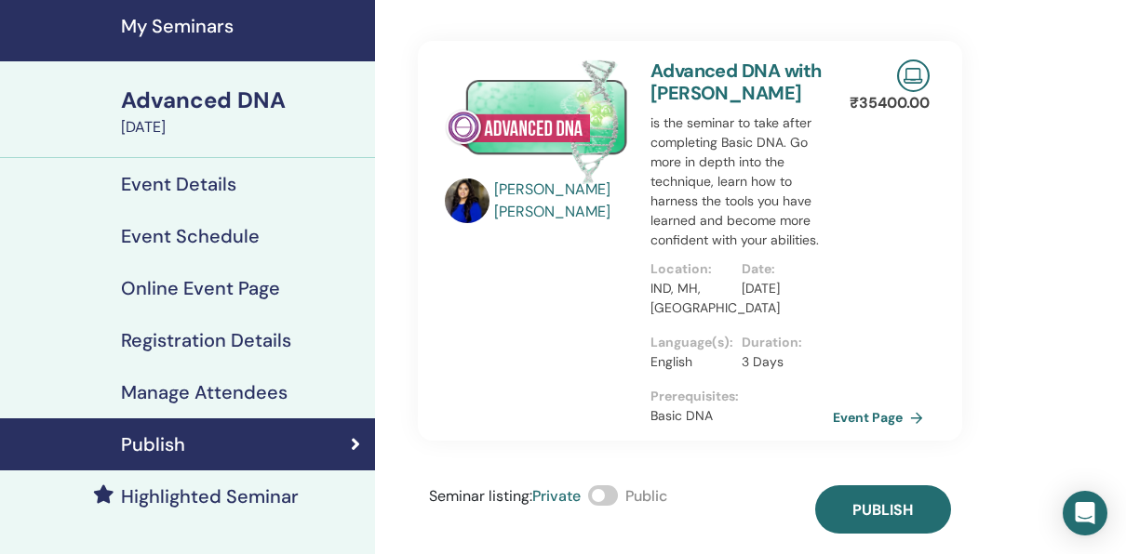
scroll to position [66, 0]
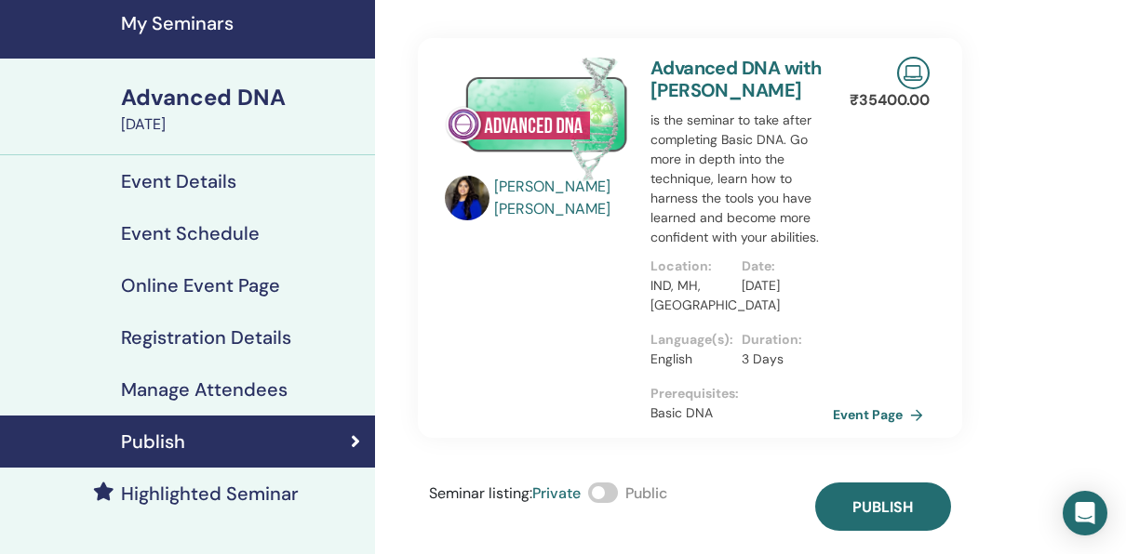
click at [197, 383] on h4 "Manage Attendees" at bounding box center [204, 390] width 167 height 22
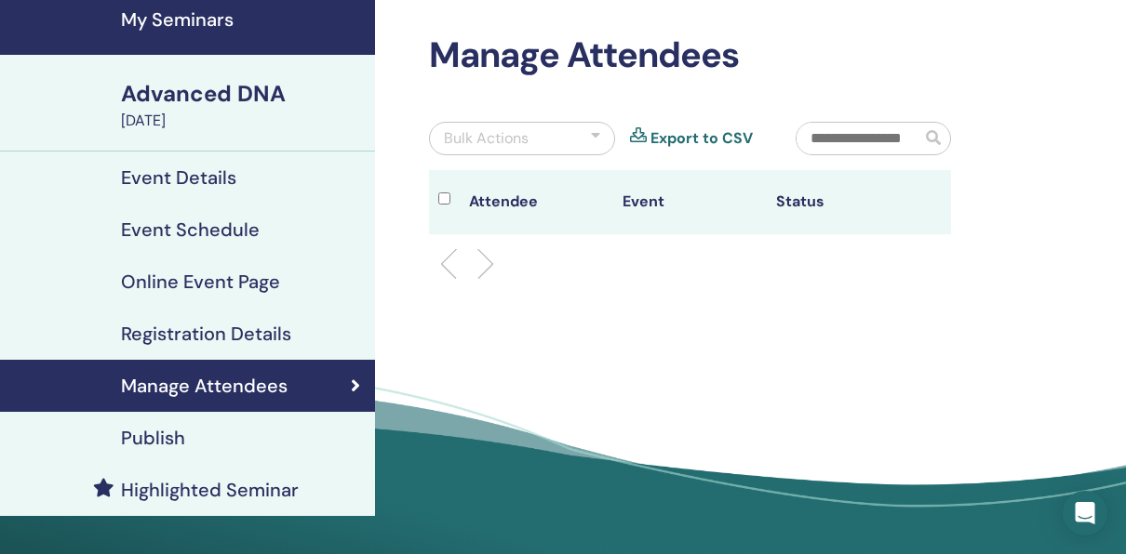
scroll to position [69, 0]
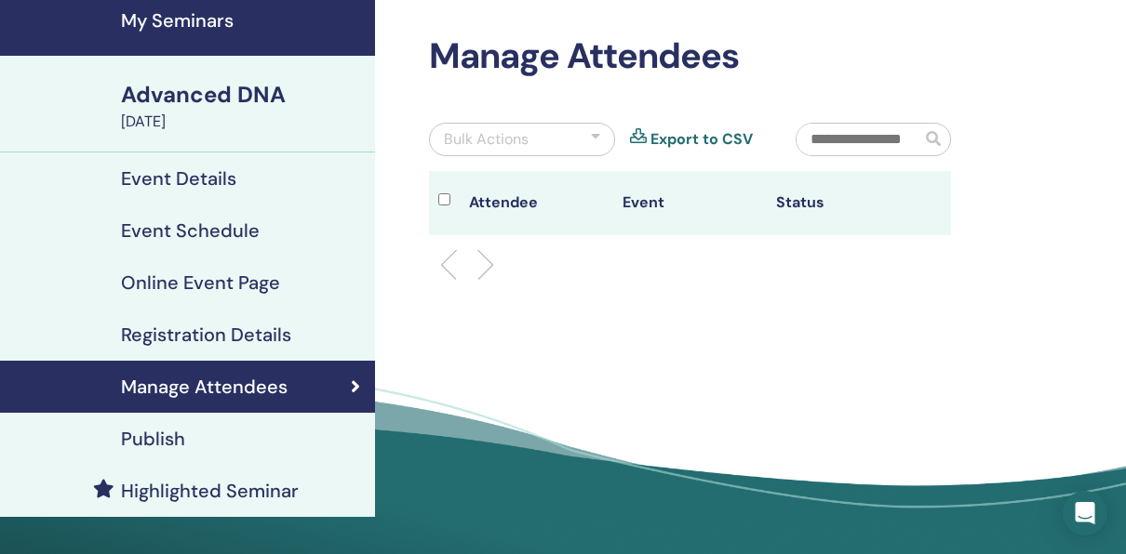
click at [271, 332] on h4 "Registration Details" at bounding box center [206, 335] width 170 height 22
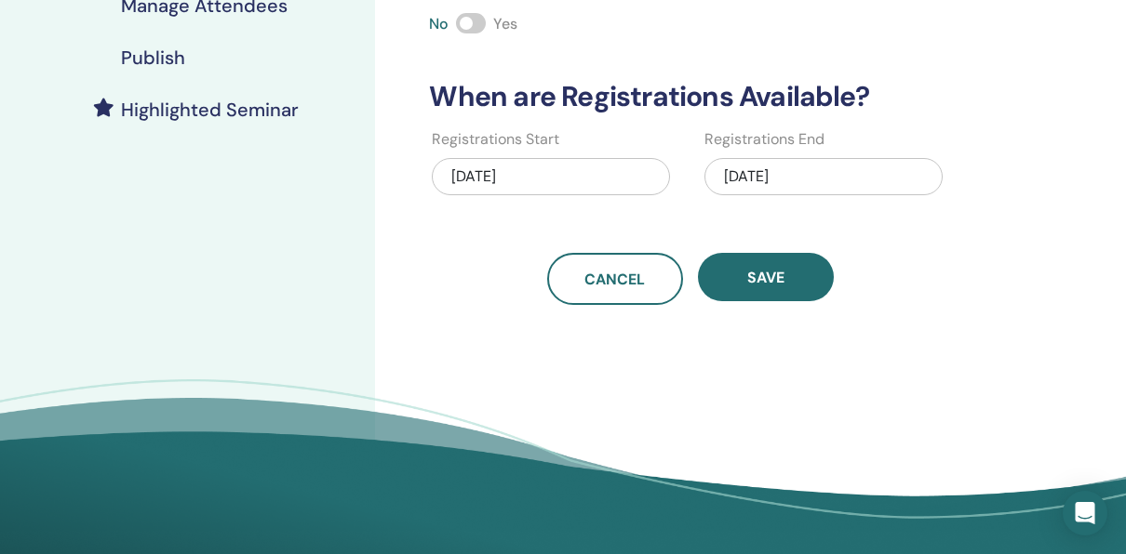
scroll to position [458, 0]
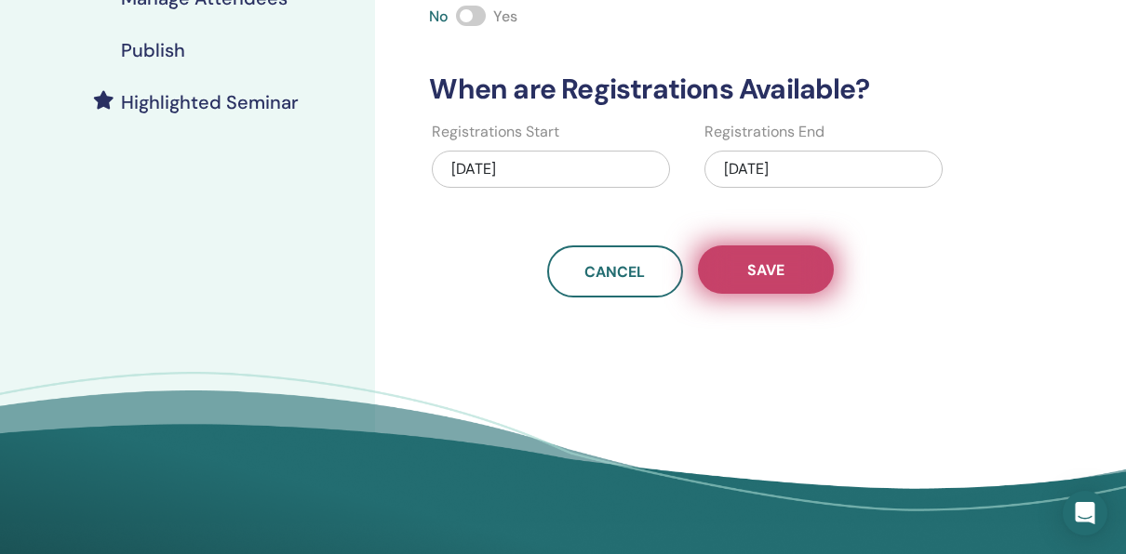
click at [819, 262] on button "Save" at bounding box center [766, 270] width 136 height 48
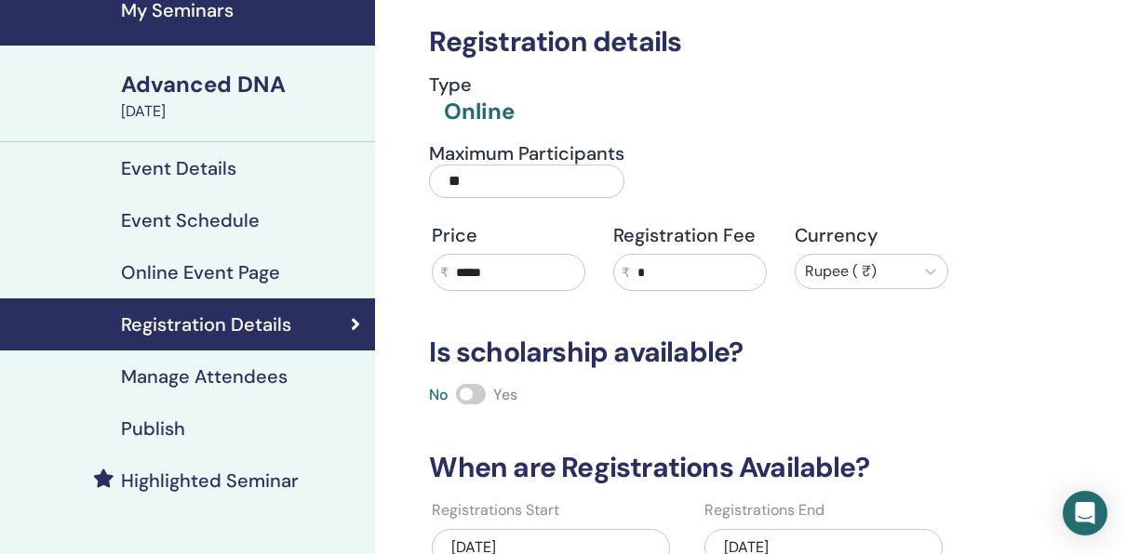
scroll to position [69, 0]
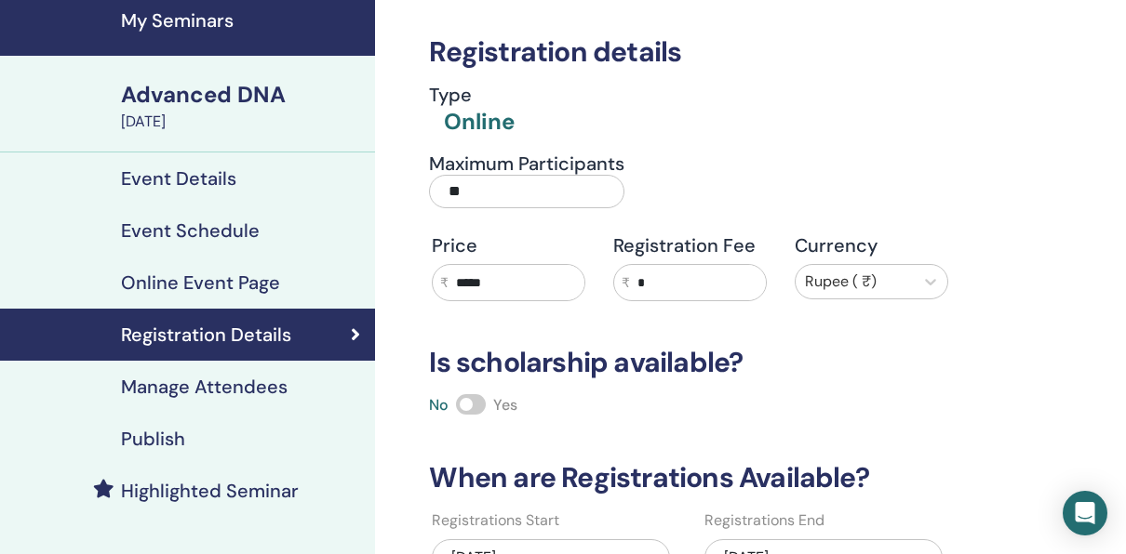
click at [281, 285] on div "Online Event Page" at bounding box center [187, 283] width 345 height 22
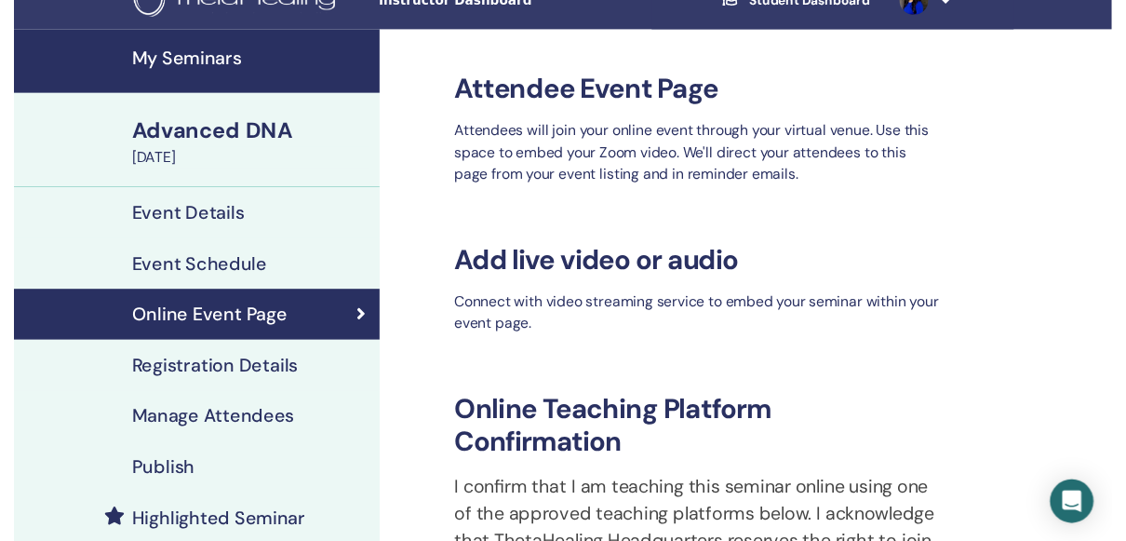
scroll to position [24, 0]
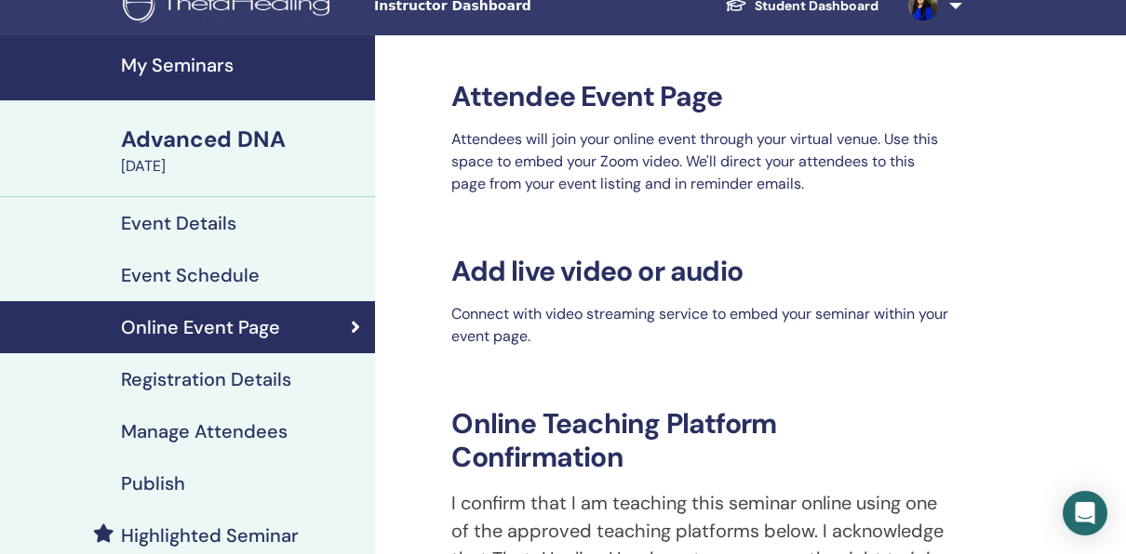
click at [167, 258] on link "Event Schedule" at bounding box center [187, 275] width 375 height 52
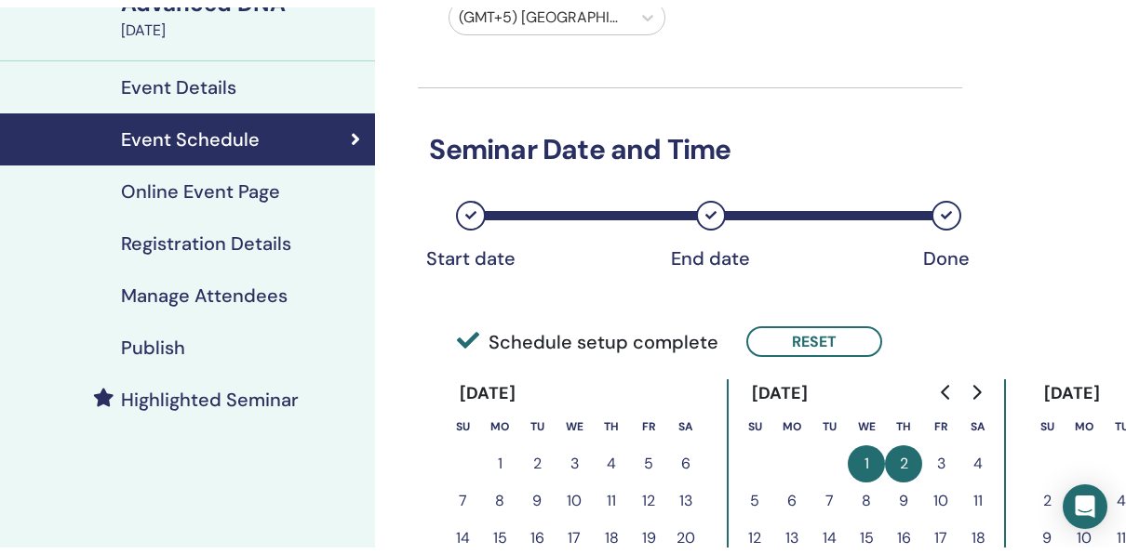
scroll to position [149, 0]
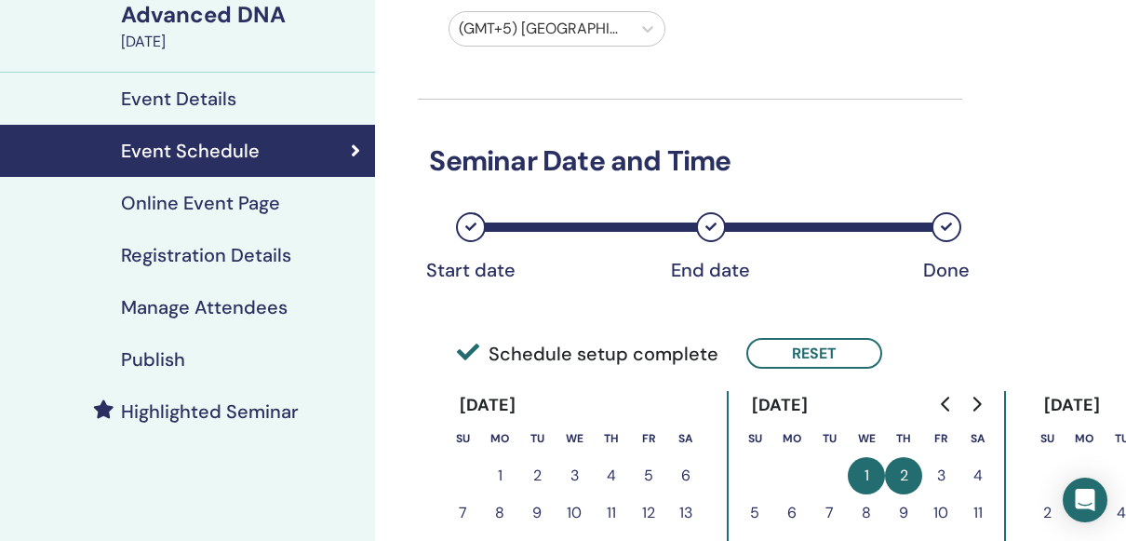
click at [301, 89] on div "Event Details" at bounding box center [187, 98] width 345 height 22
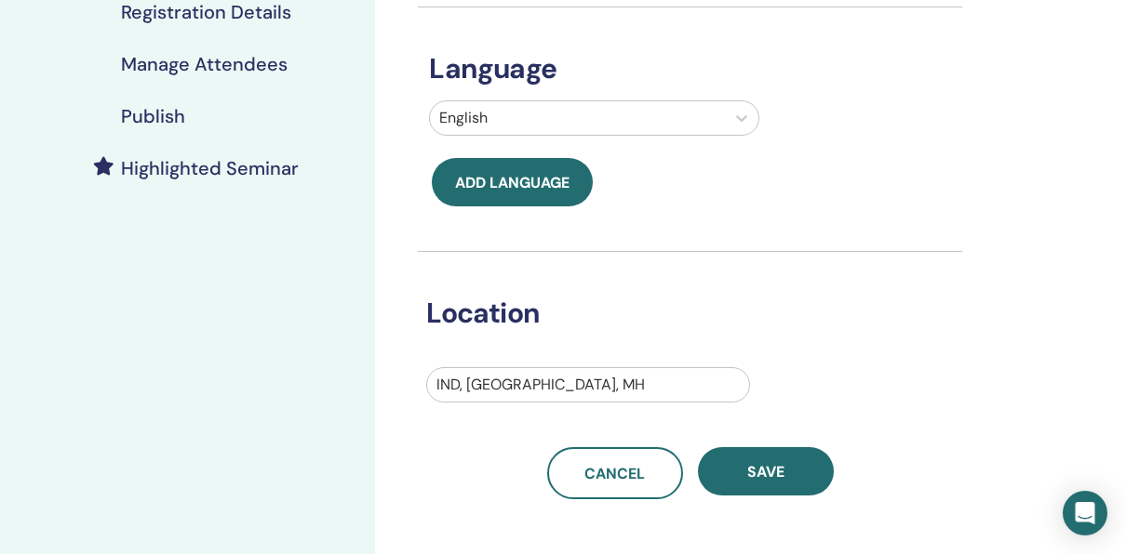
scroll to position [331, 0]
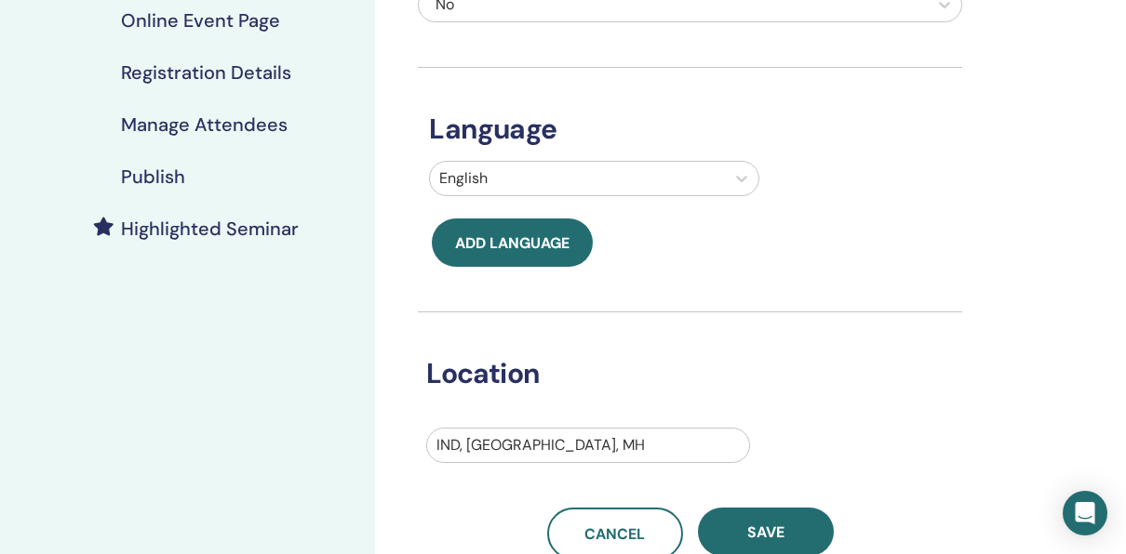
click at [158, 249] on link "Highlighted Seminar" at bounding box center [187, 229] width 375 height 52
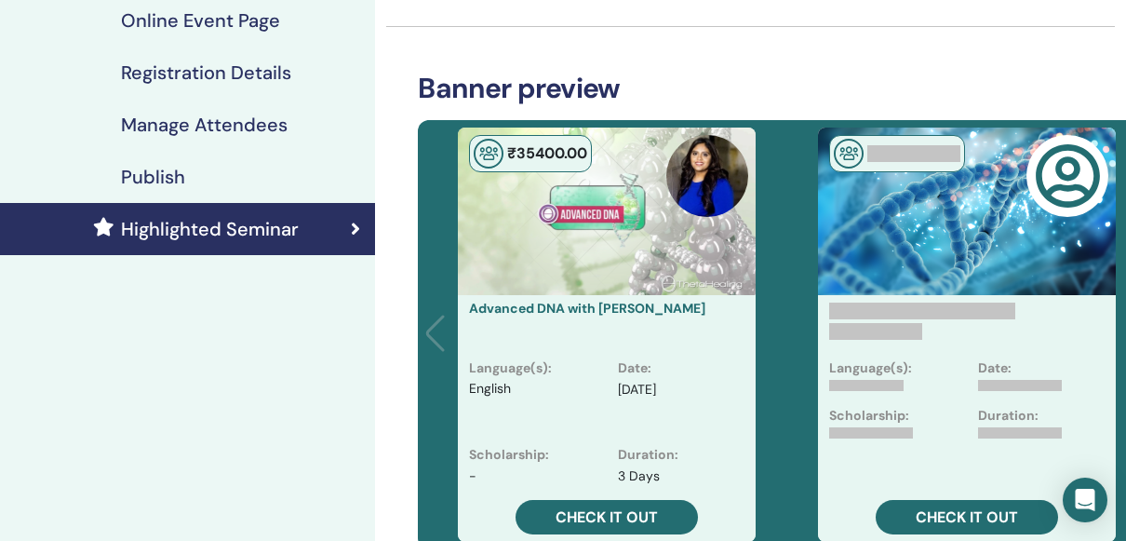
click at [217, 169] on div "Publish" at bounding box center [187, 177] width 345 height 22
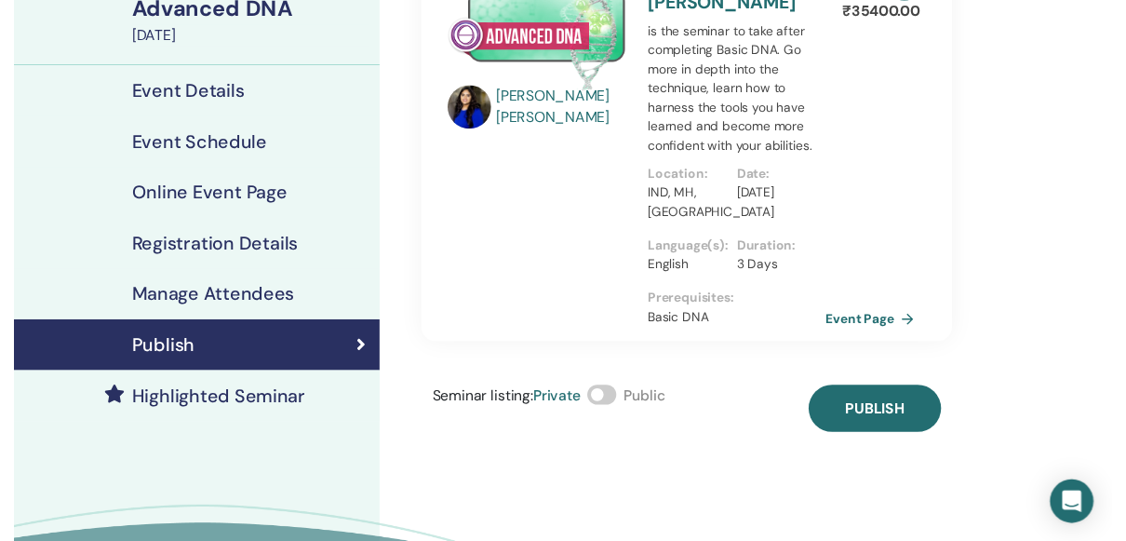
scroll to position [167, 0]
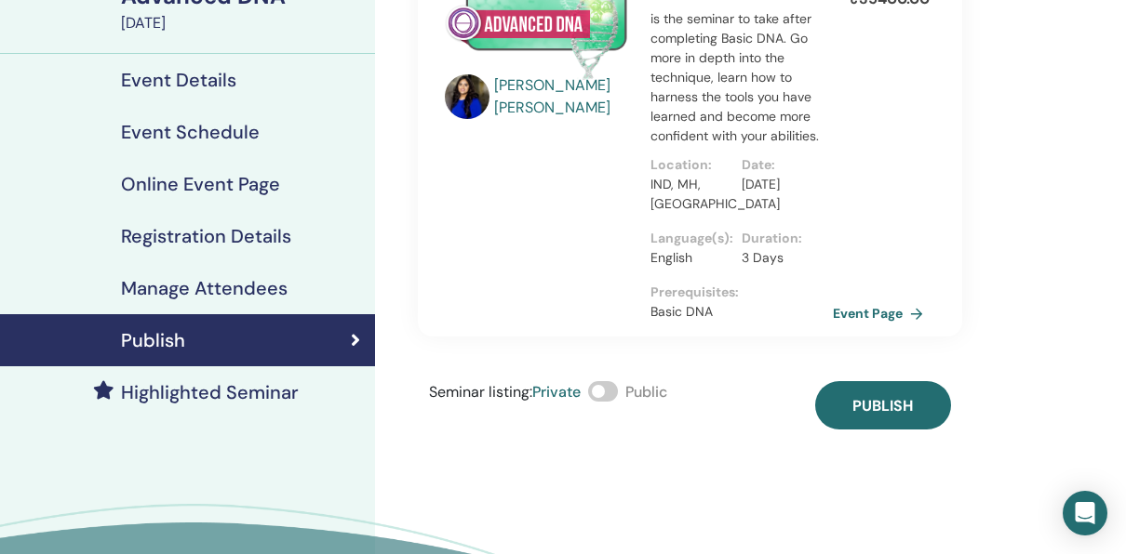
click at [212, 139] on h4 "Event Schedule" at bounding box center [190, 132] width 139 height 22
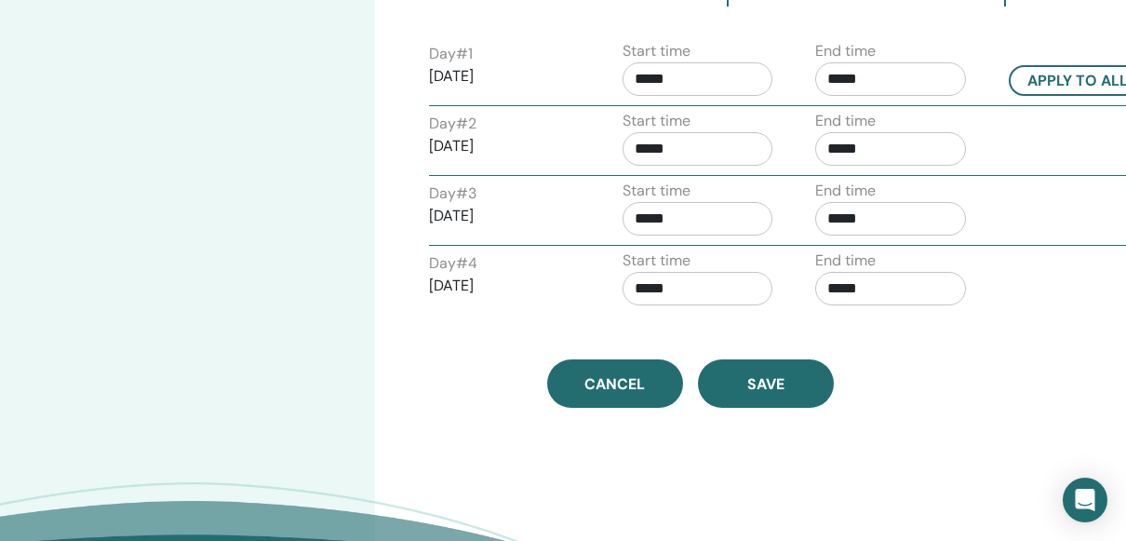
scroll to position [825, 0]
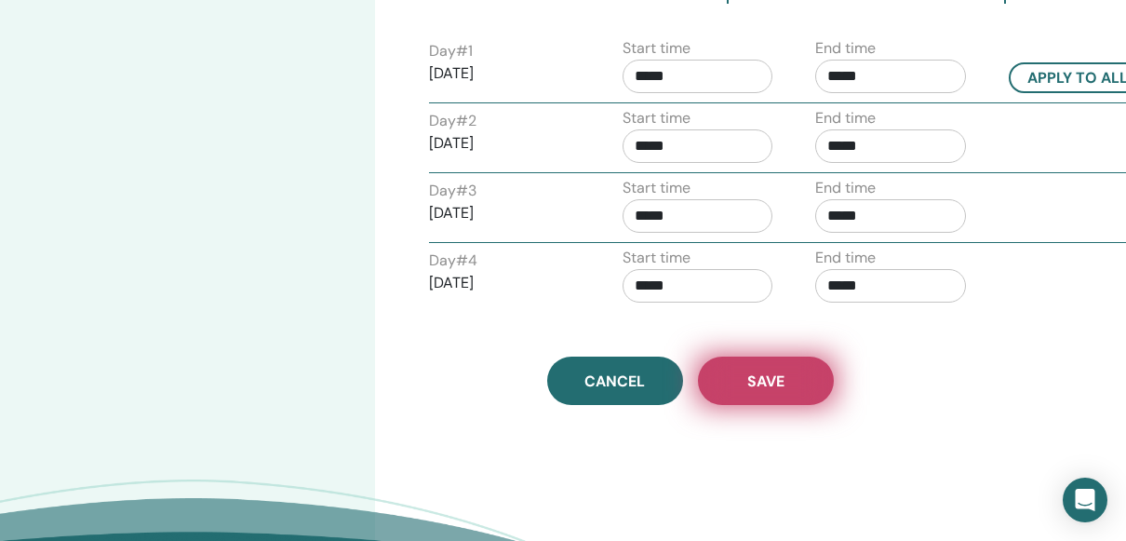
click at [766, 394] on button "Save" at bounding box center [766, 380] width 136 height 48
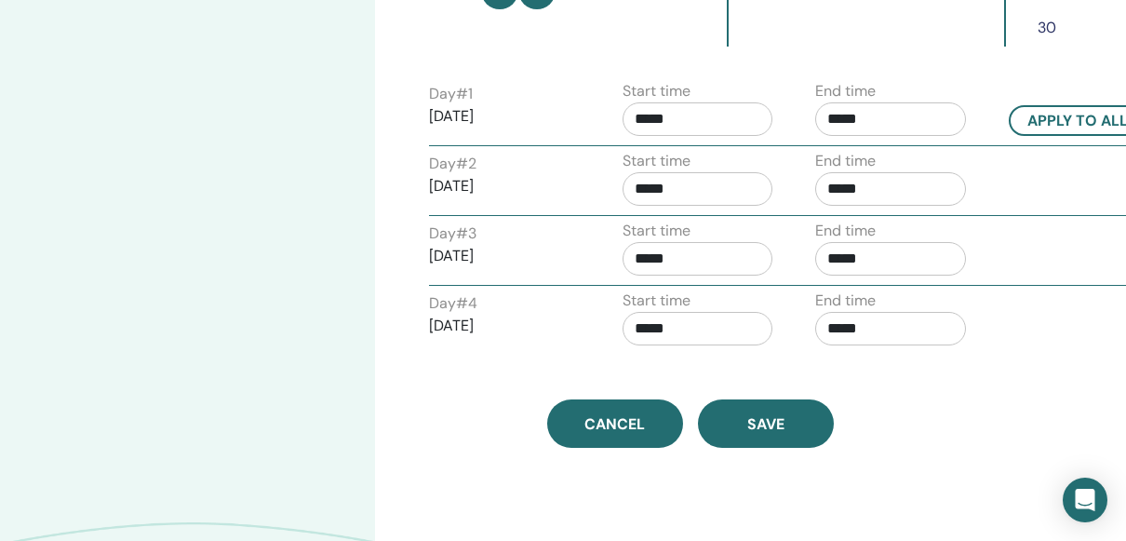
scroll to position [876, 0]
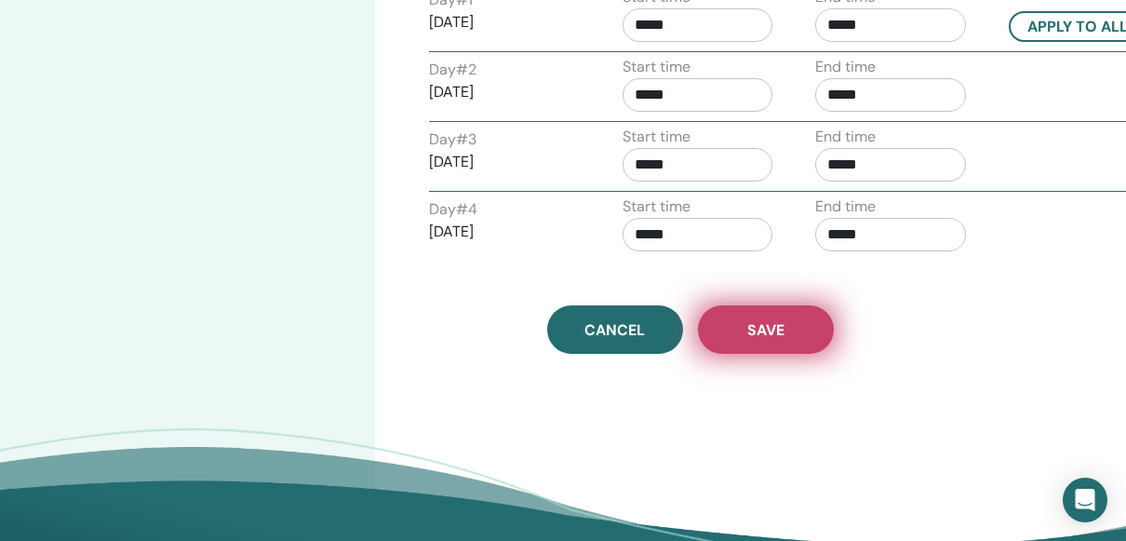
click at [770, 336] on button "Save" at bounding box center [766, 329] width 136 height 48
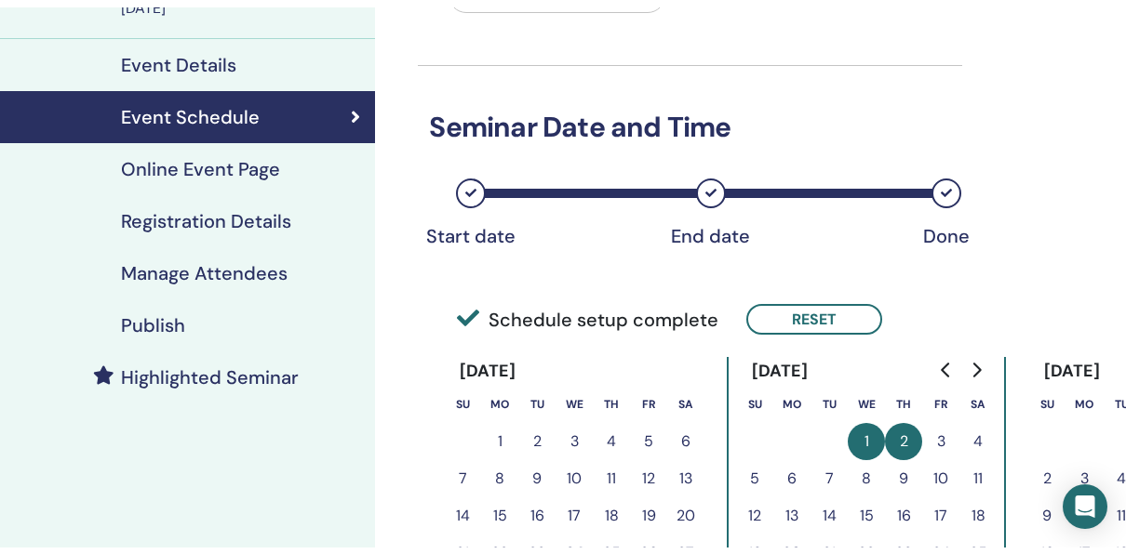
scroll to position [162, 0]
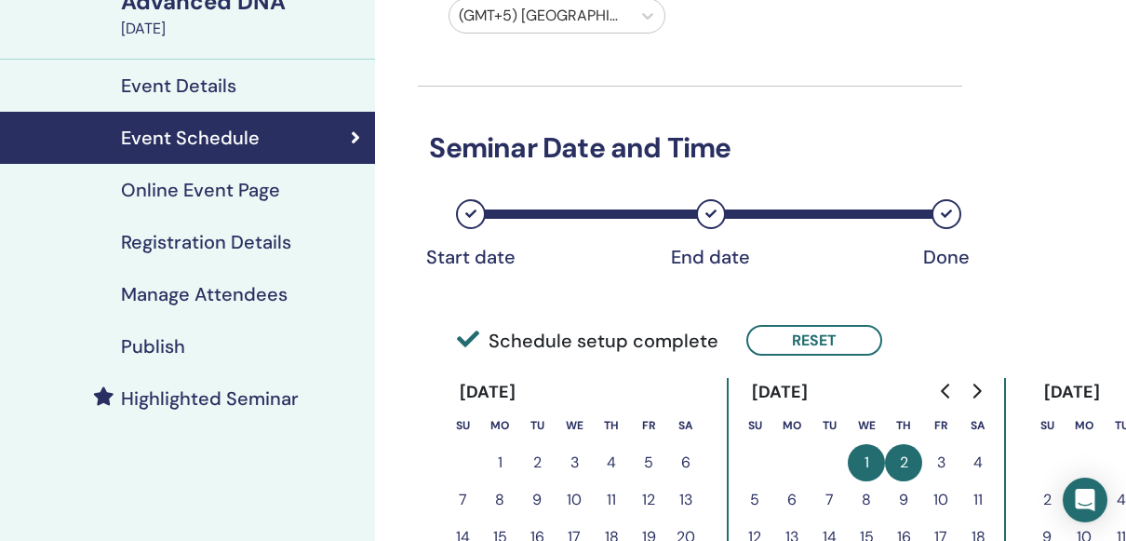
click at [218, 352] on div "Publish" at bounding box center [187, 346] width 345 height 22
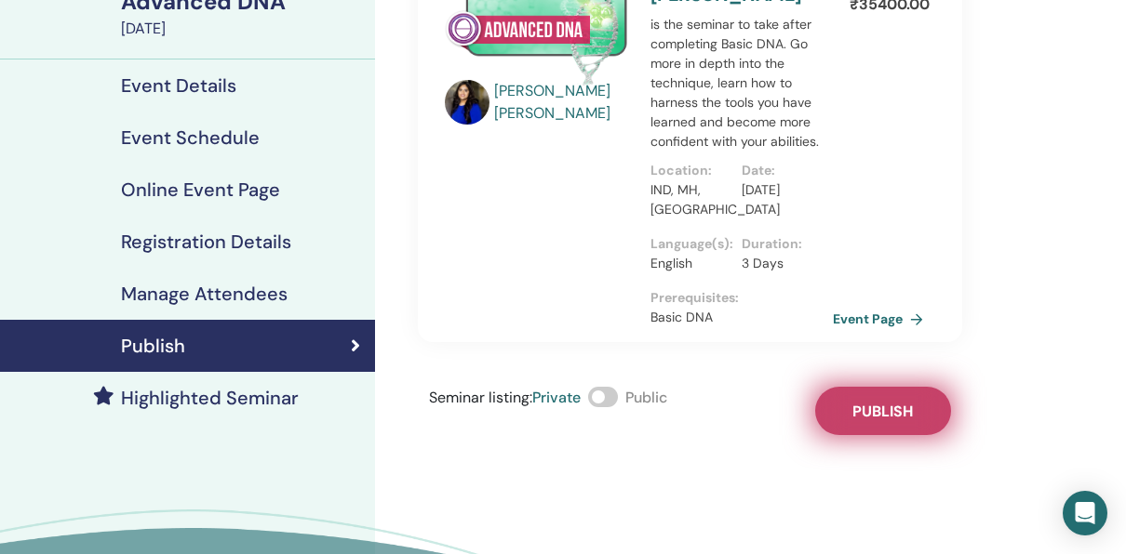
click at [865, 389] on button "Publish" at bounding box center [883, 411] width 136 height 48
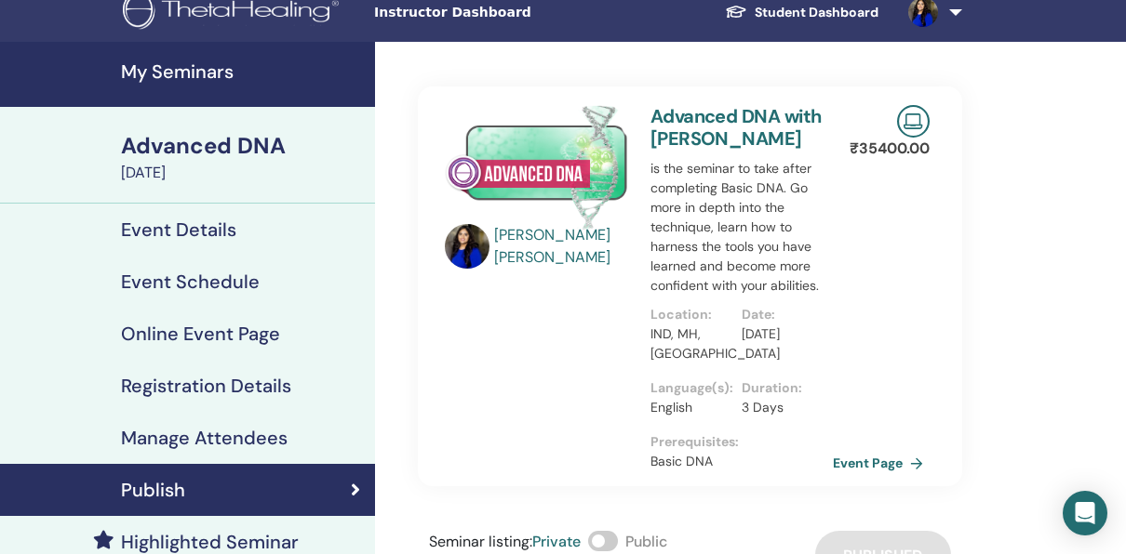
scroll to position [19, 0]
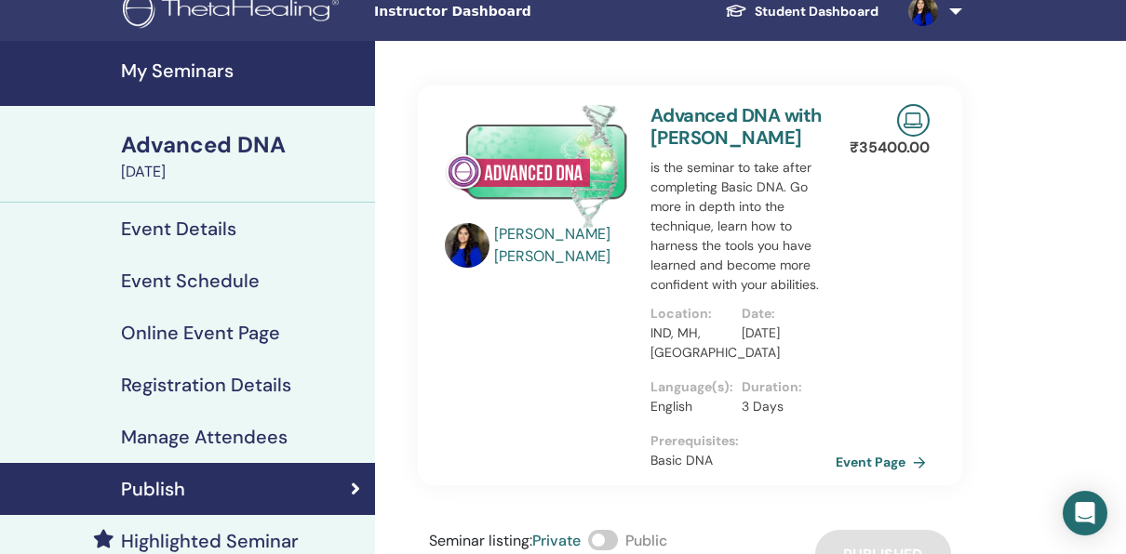
click at [895, 458] on link "Event Page" at bounding box center [884, 462] width 98 height 28
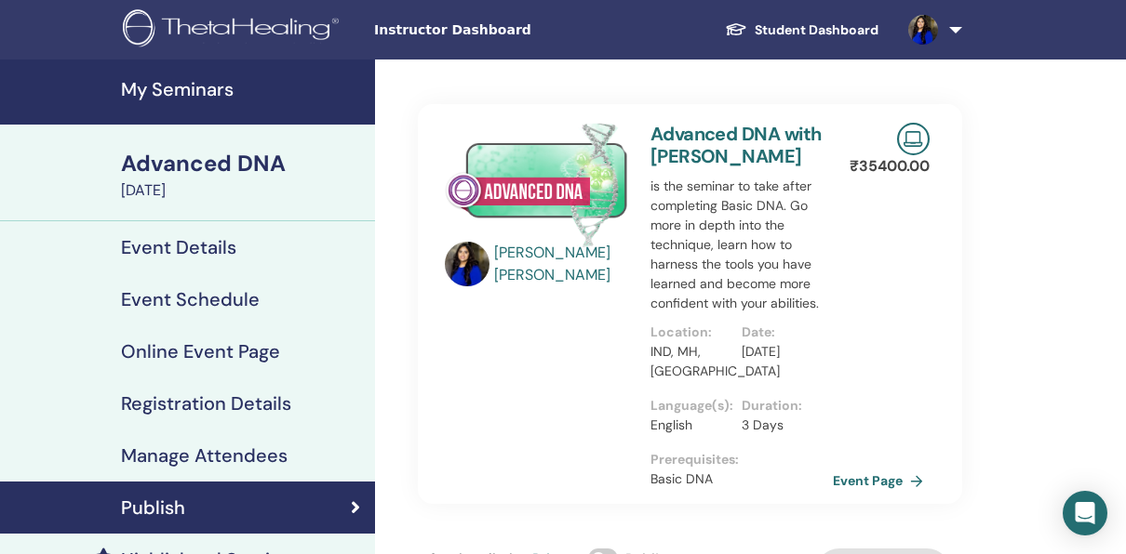
click at [961, 22] on link at bounding box center [931, 30] width 76 height 60
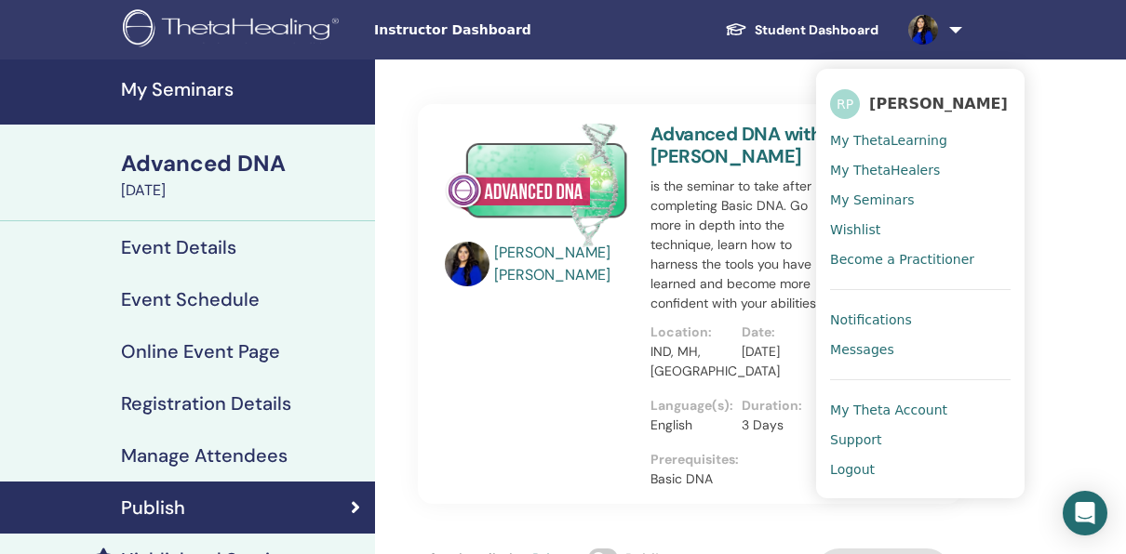
click at [202, 173] on div "Advanced DNA" at bounding box center [242, 164] width 243 height 32
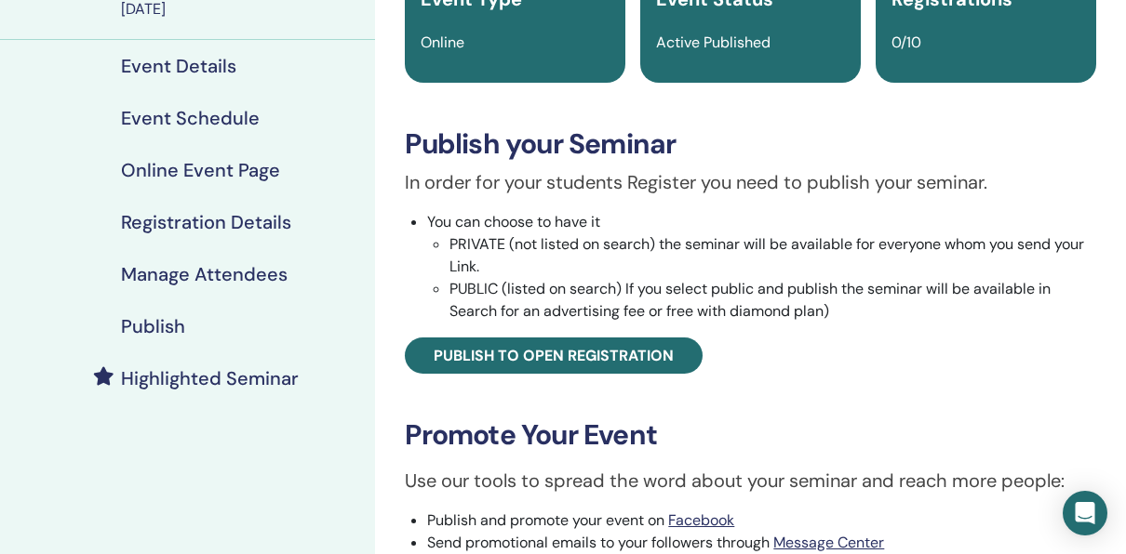
scroll to position [199, 0]
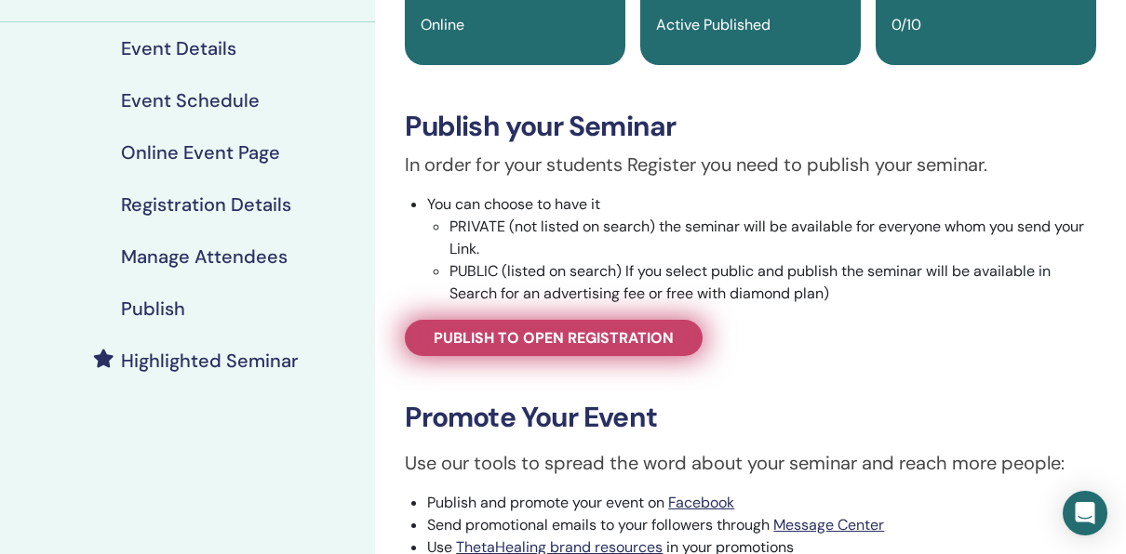
click at [621, 339] on span "Publish to open registration" at bounding box center [554, 338] width 240 height 20
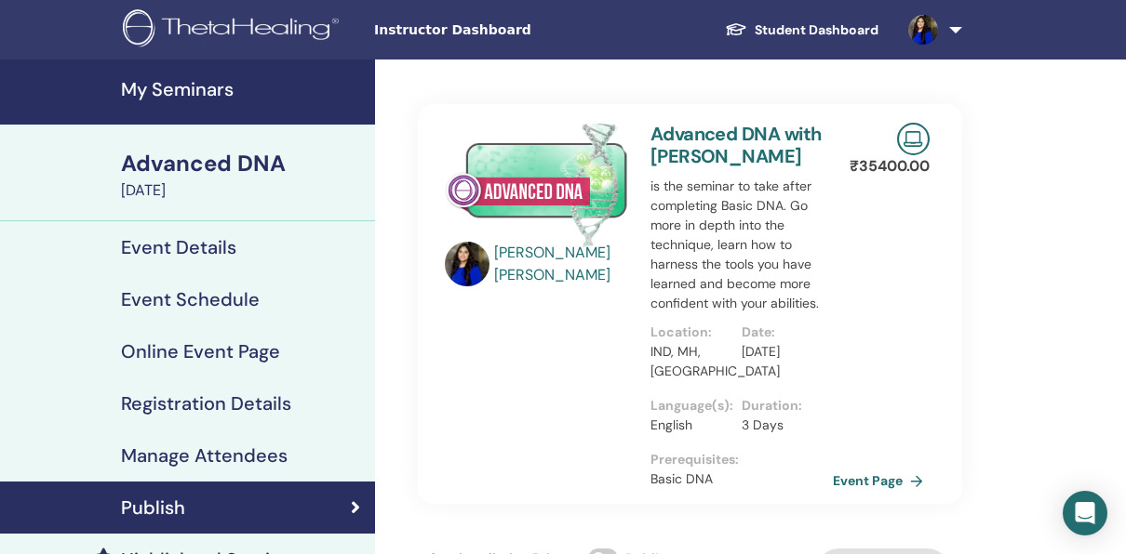
click at [215, 100] on link "My Seminars" at bounding box center [187, 92] width 375 height 65
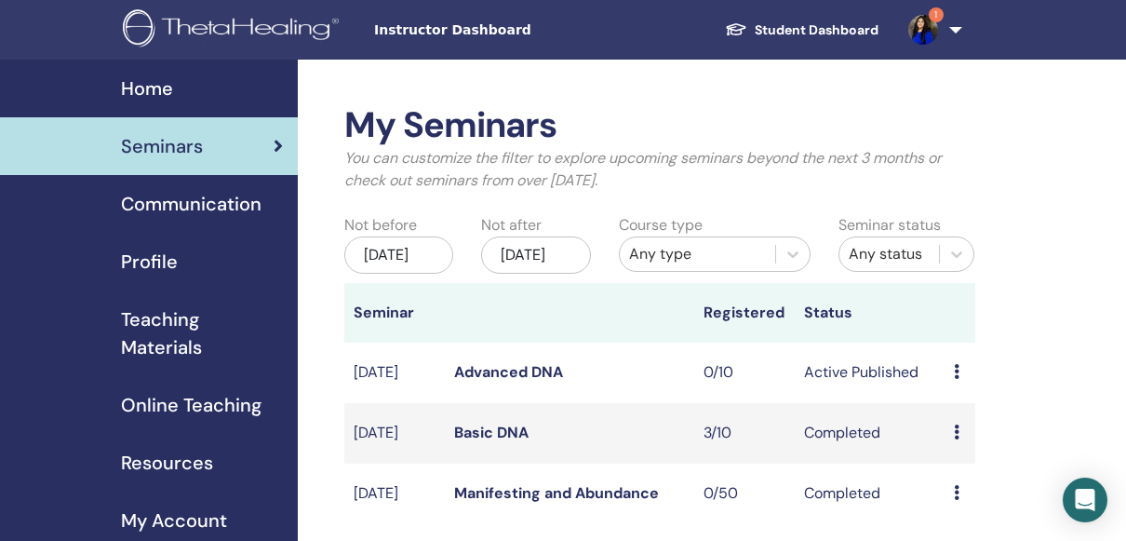
click at [948, 386] on td "Preview Edit Attendees Cancel" at bounding box center [959, 372] width 30 height 60
click at [952, 389] on td "Preview Edit Attendees Cancel" at bounding box center [959, 372] width 30 height 60
click at [961, 383] on div "Preview Edit Attendees Cancel" at bounding box center [959, 372] width 11 height 22
click at [961, 392] on li "Preview" at bounding box center [978, 406] width 100 height 28
click at [961, 383] on div "Preview Edit Attendees Cancel" at bounding box center [959, 372] width 11 height 22
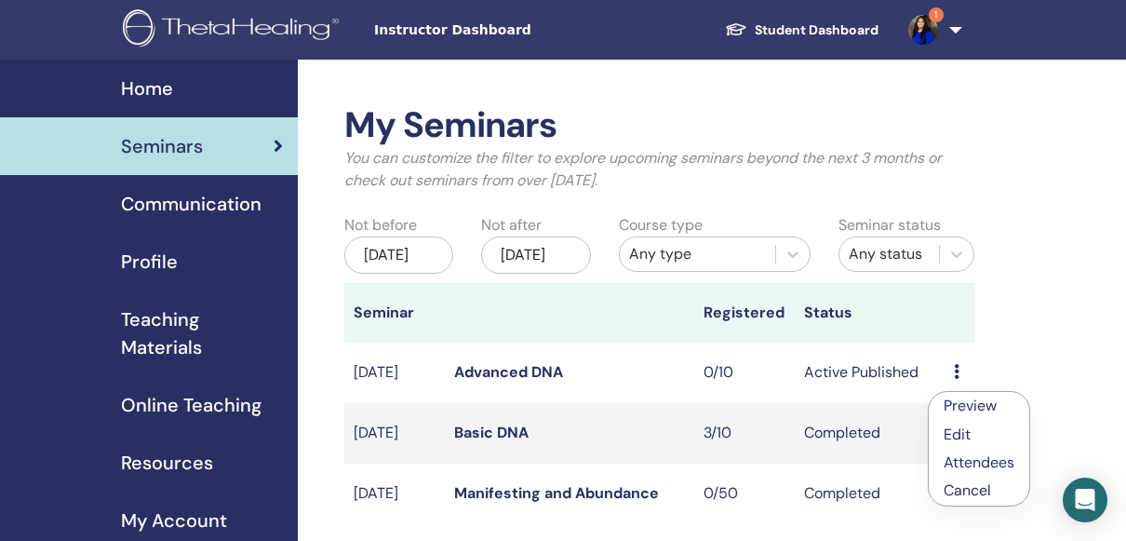
click at [868, 398] on td "Active Published" at bounding box center [869, 372] width 150 height 60
drag, startPoint x: 868, startPoint y: 398, endPoint x: 955, endPoint y: 381, distance: 89.0
click at [955, 381] on tr "Sep/29, 2025 Advanced DNA 0/10 Active Published Preview Edit Attendees Cancel" at bounding box center [659, 372] width 631 height 60
click at [955, 381] on div "Preview Edit Attendees Cancel" at bounding box center [959, 372] width 11 height 22
click at [964, 428] on link "Edit" at bounding box center [951, 425] width 27 height 20
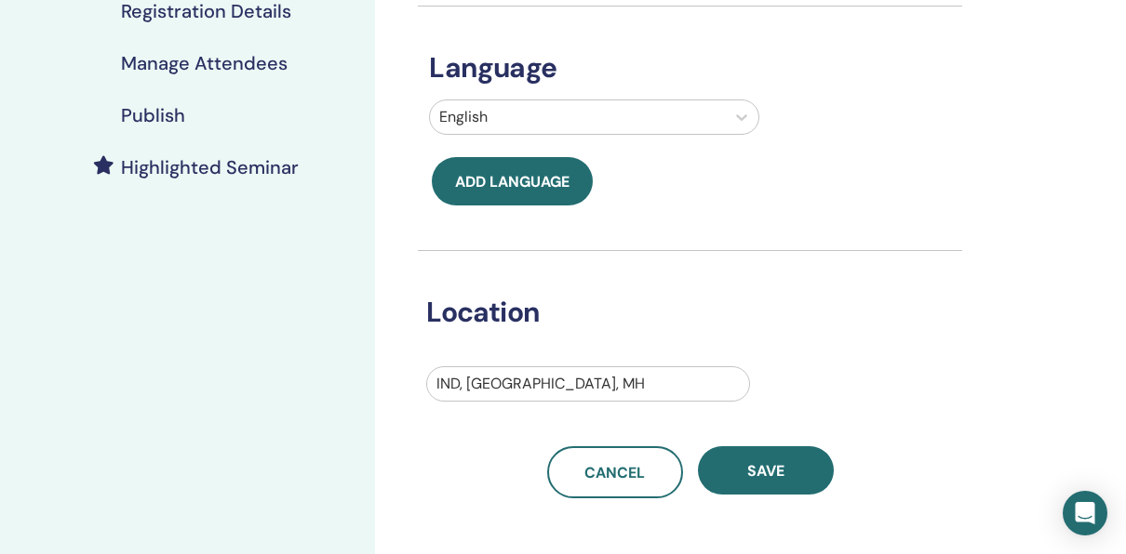
scroll to position [387, 0]
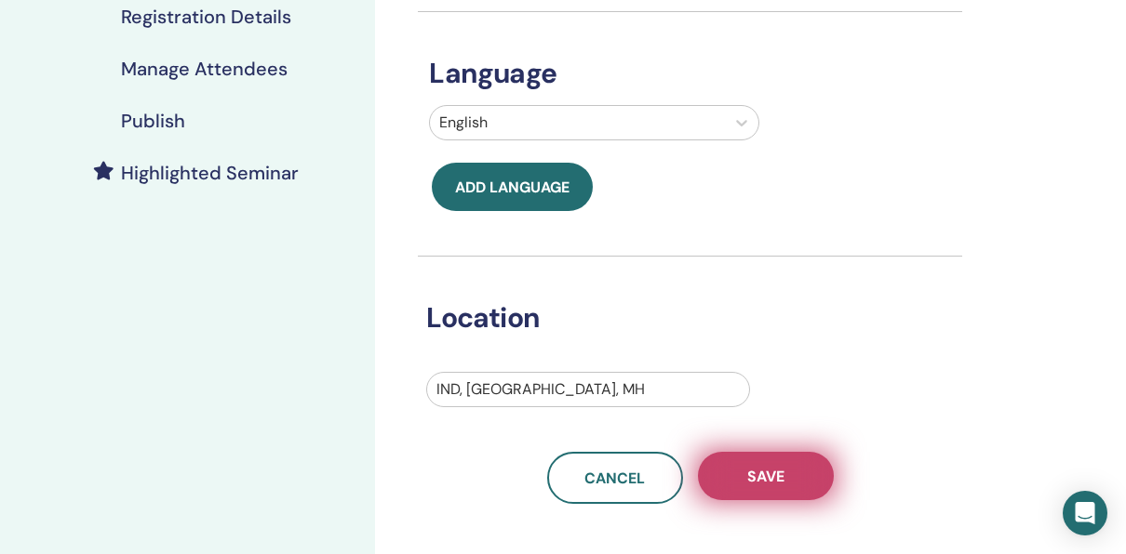
click at [762, 487] on span "Save" at bounding box center [765, 477] width 37 height 20
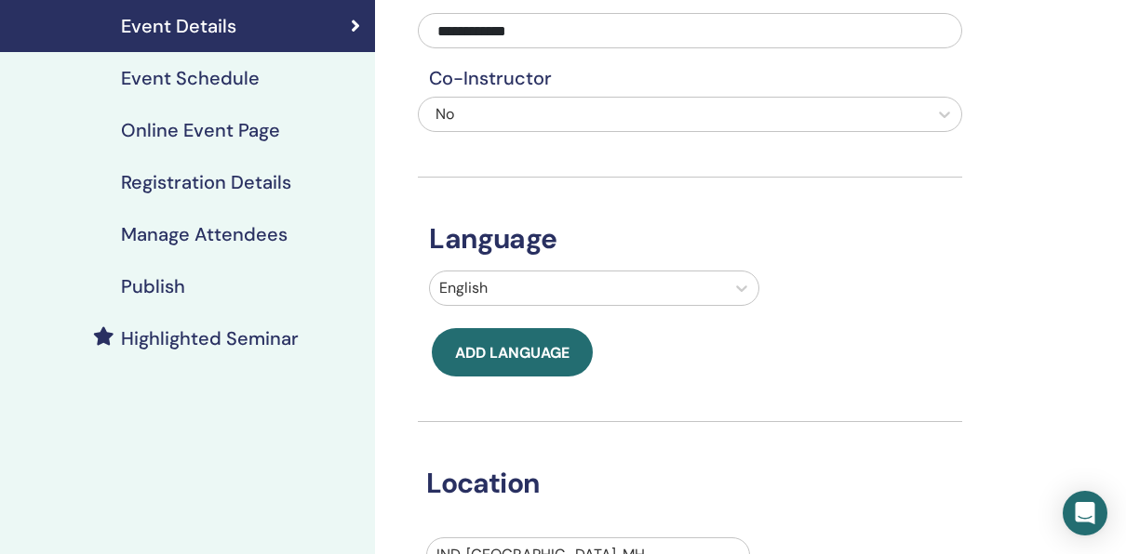
scroll to position [371, 0]
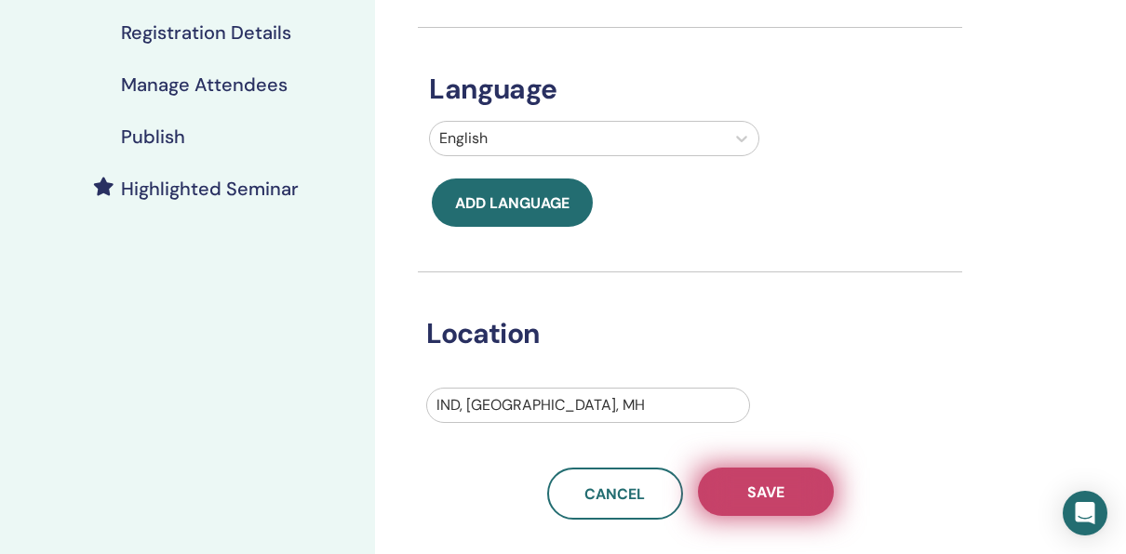
click at [751, 501] on button "Save" at bounding box center [766, 492] width 136 height 48
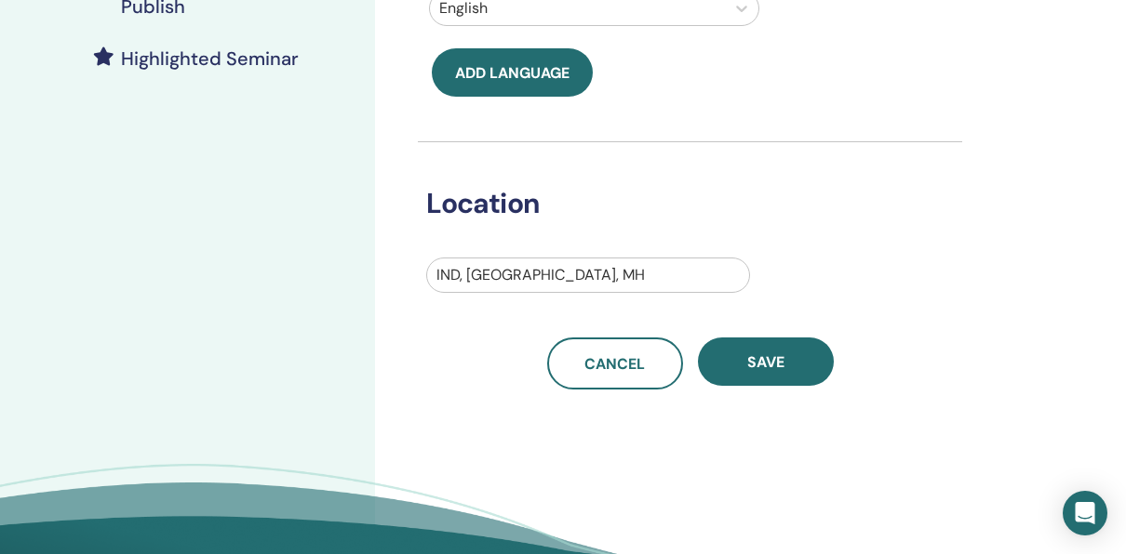
scroll to position [544, 0]
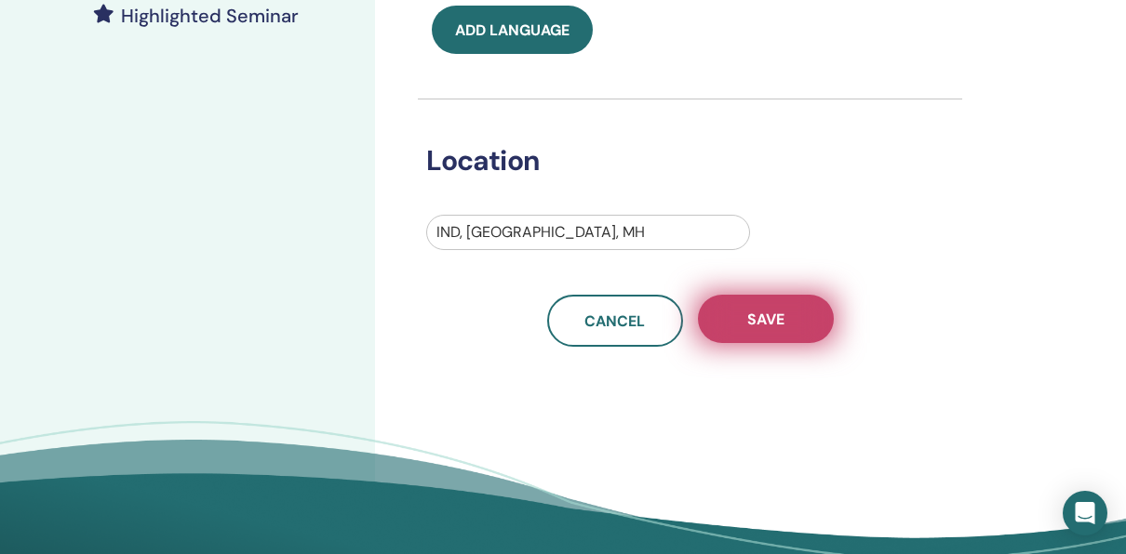
click at [735, 327] on button "Save" at bounding box center [766, 319] width 136 height 48
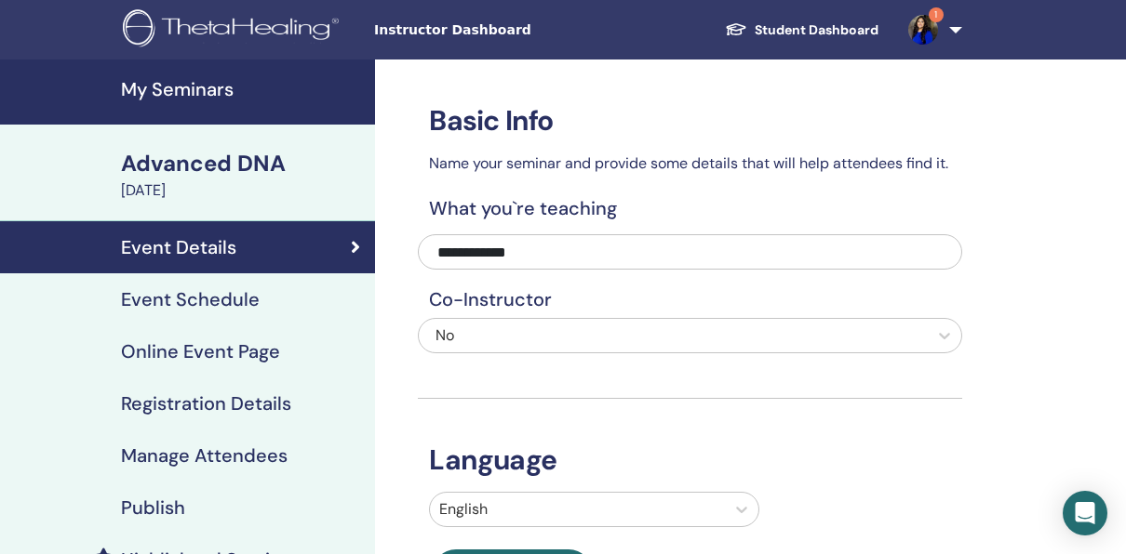
click at [198, 284] on link "Event Schedule" at bounding box center [187, 300] width 375 height 52
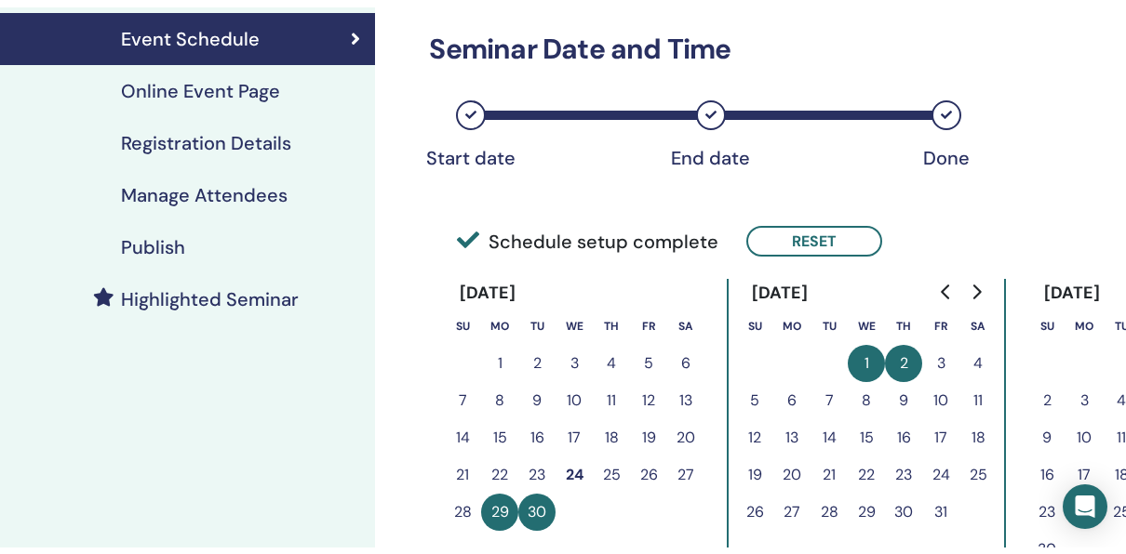
scroll to position [263, 0]
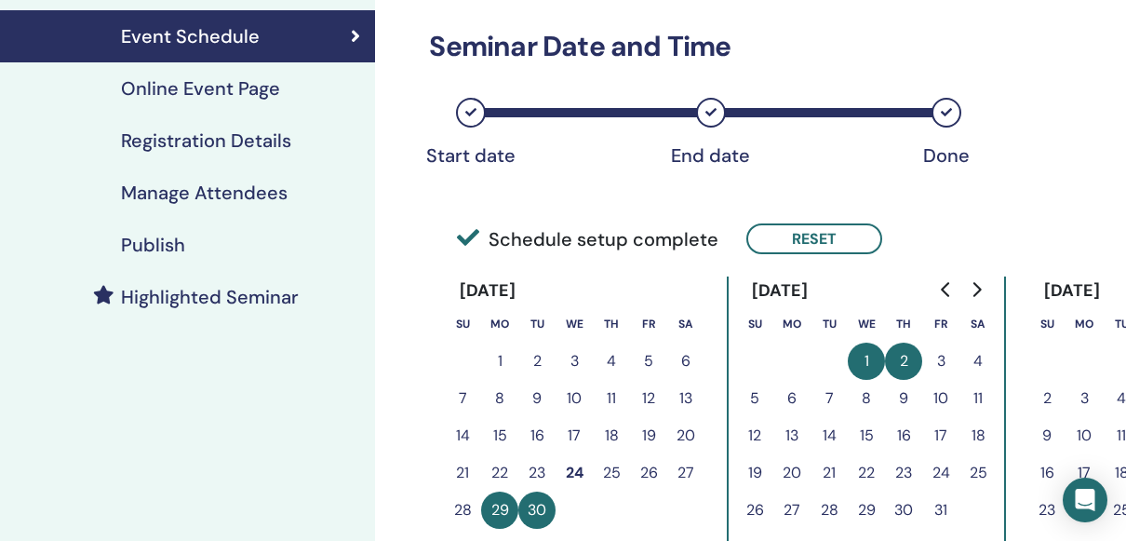
click at [227, 88] on h4 "Online Event Page" at bounding box center [200, 88] width 159 height 22
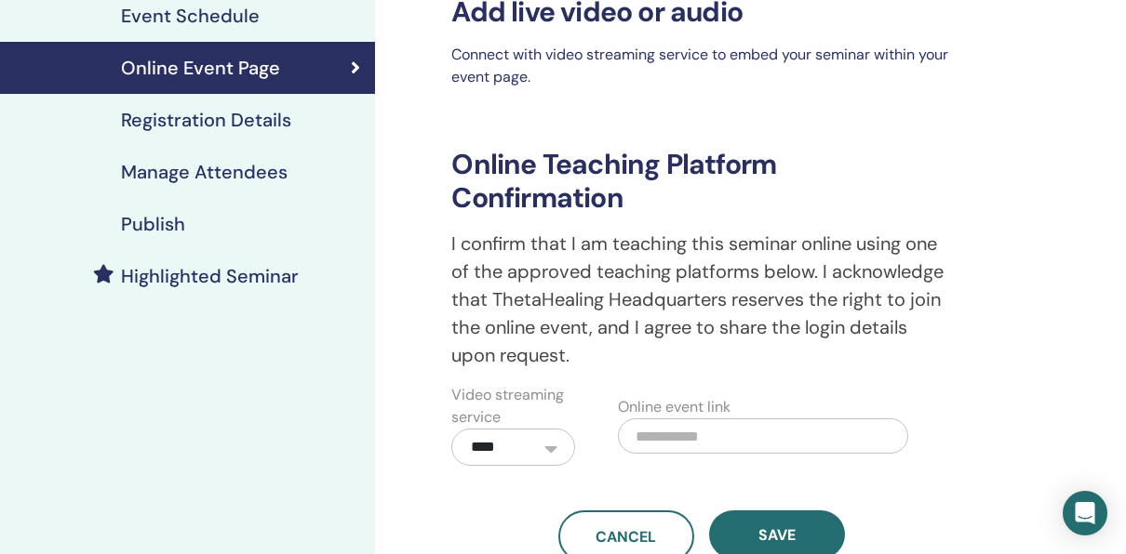
scroll to position [278, 0]
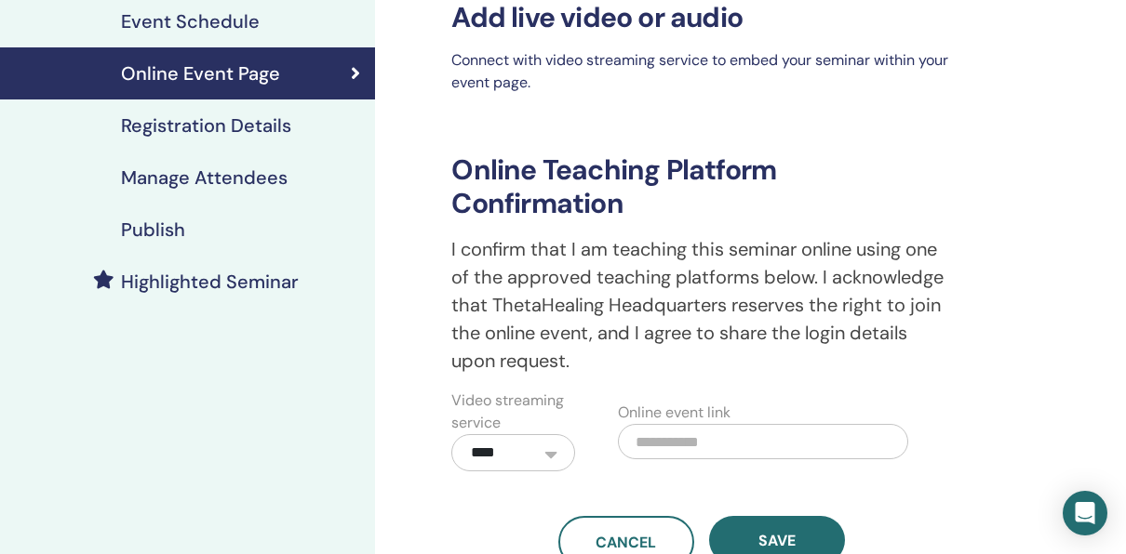
click at [198, 219] on div "Publish" at bounding box center [187, 230] width 345 height 22
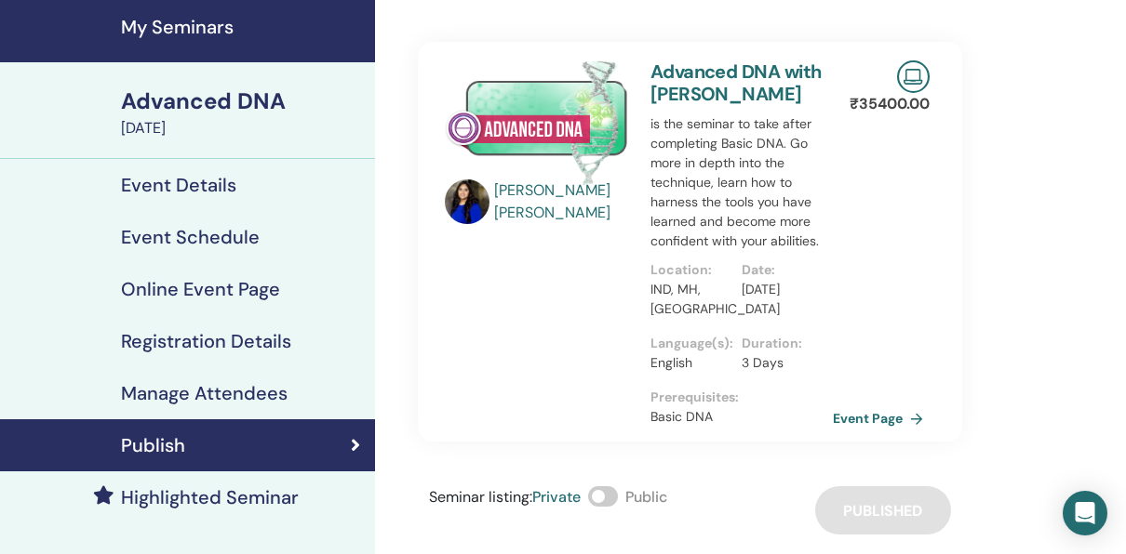
scroll to position [65, 0]
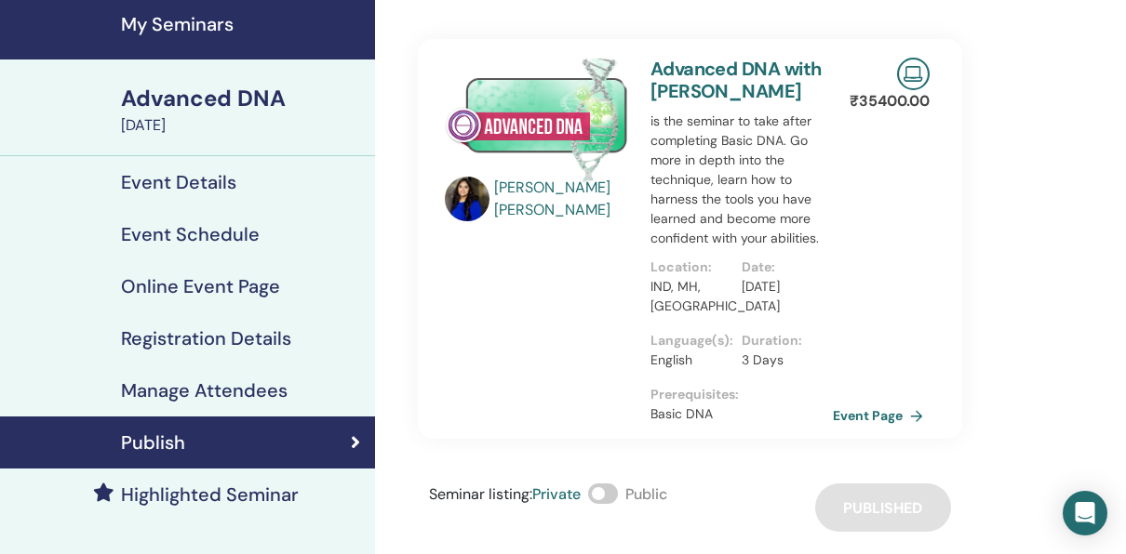
click at [146, 394] on h4 "Manage Attendees" at bounding box center [204, 391] width 167 height 22
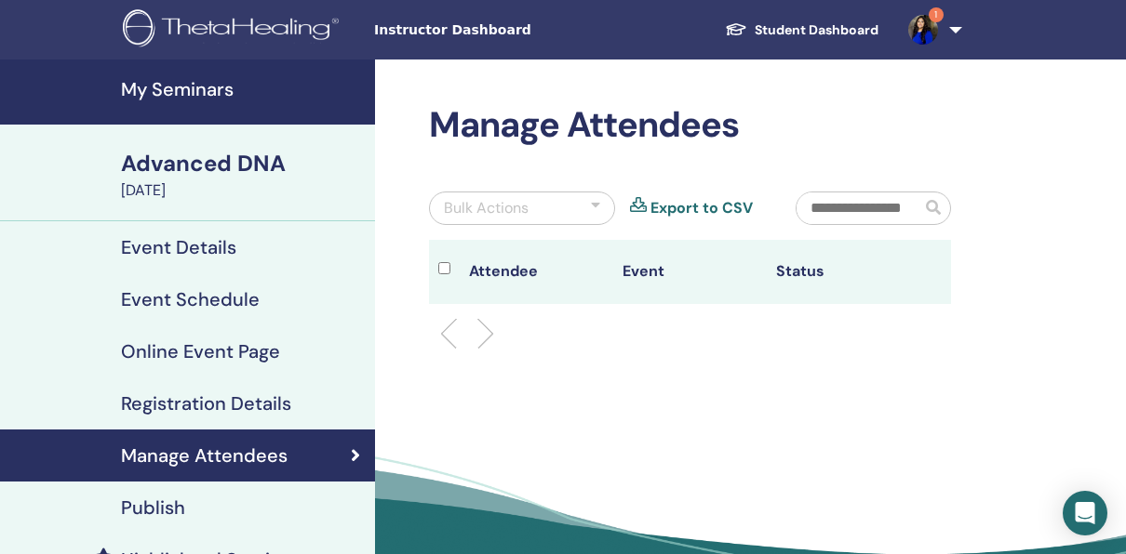
click at [164, 303] on h4 "Event Schedule" at bounding box center [190, 299] width 139 height 22
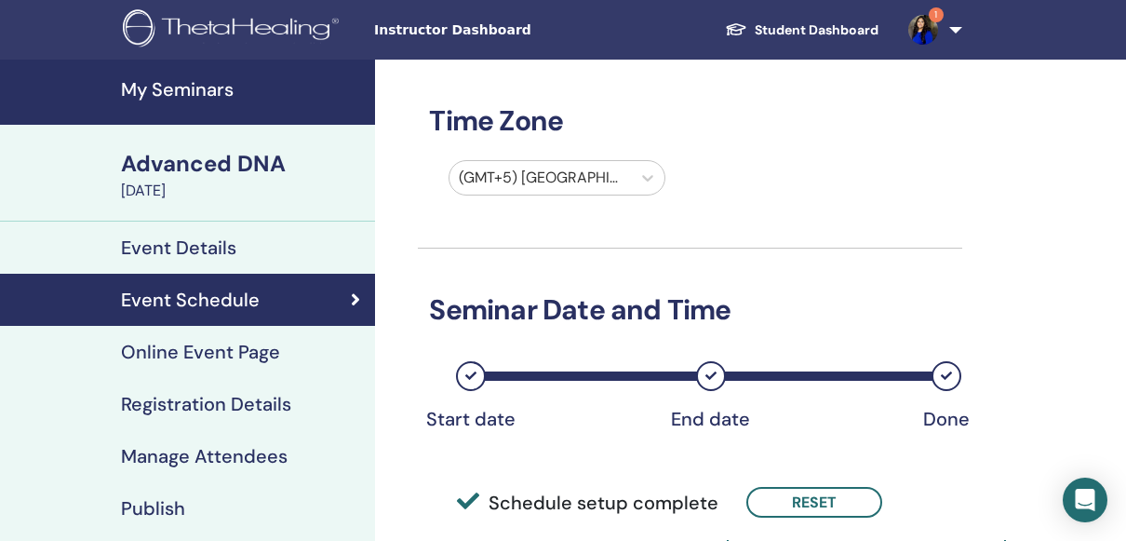
click at [220, 484] on link "Publish" at bounding box center [187, 508] width 375 height 52
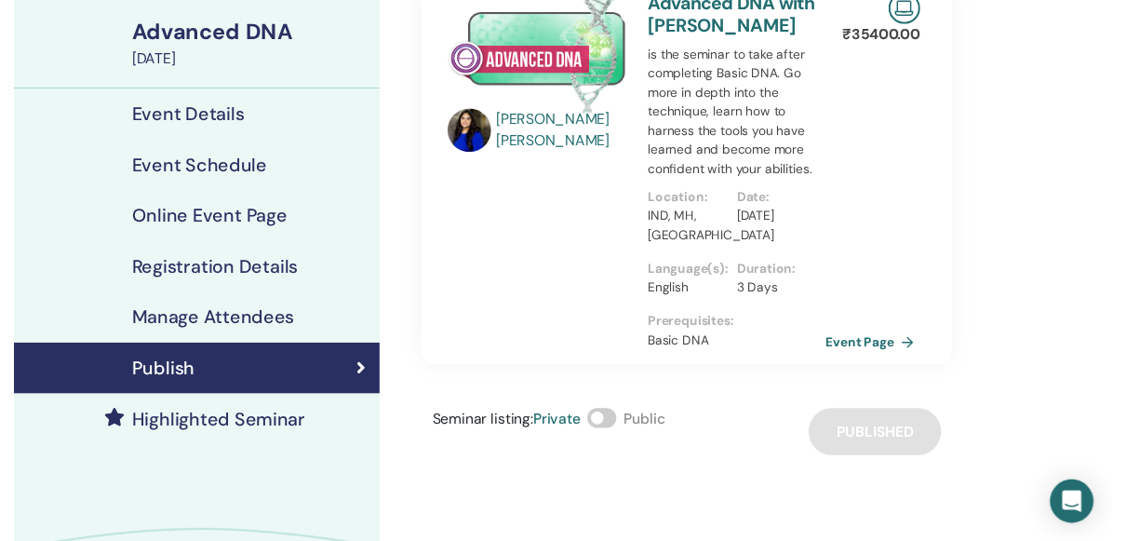
scroll to position [138, 0]
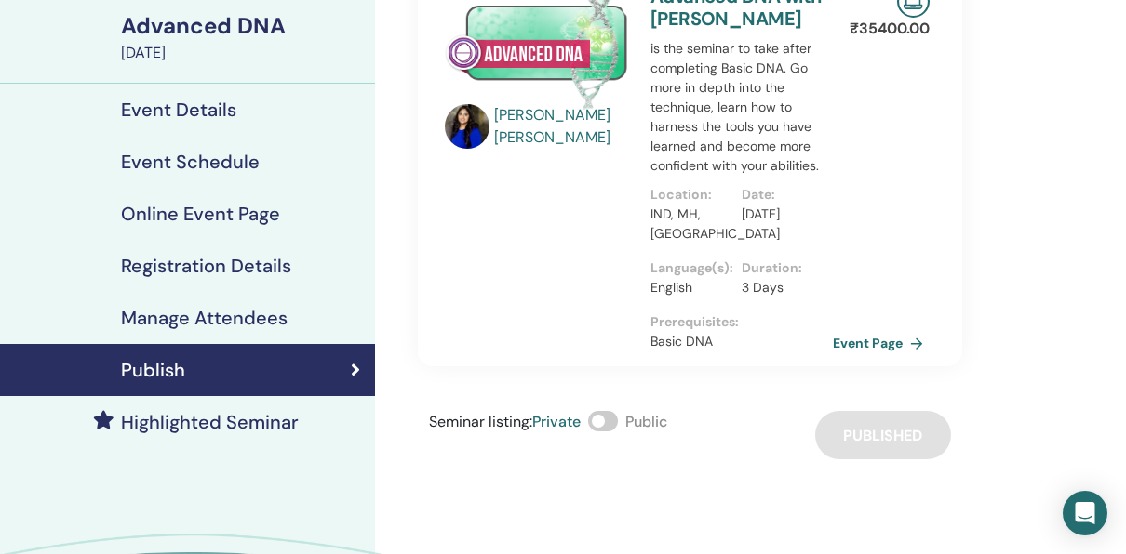
click at [162, 413] on h4 "Highlighted Seminar" at bounding box center [210, 422] width 178 height 22
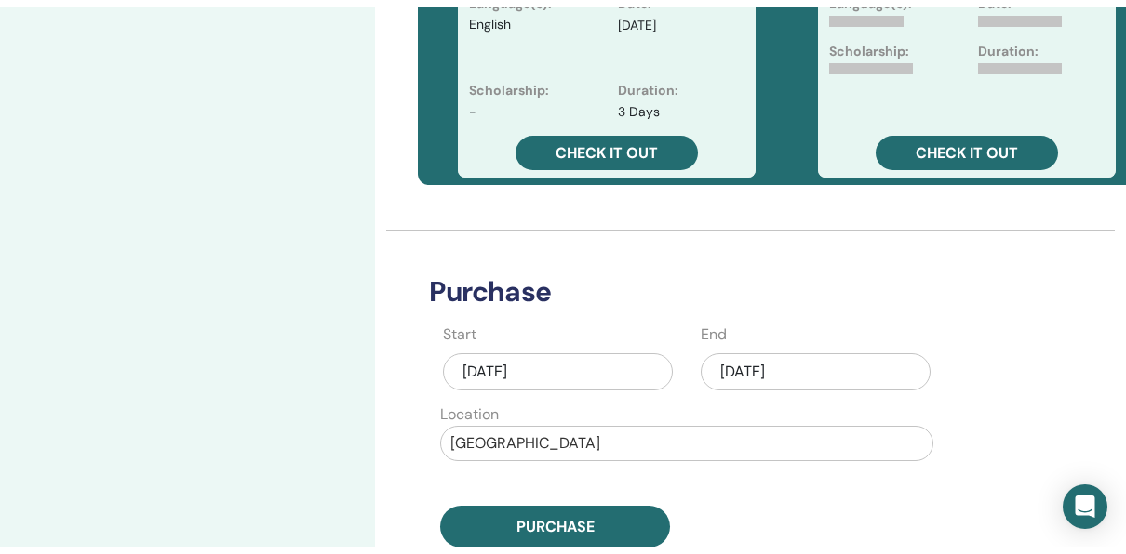
scroll to position [392, 0]
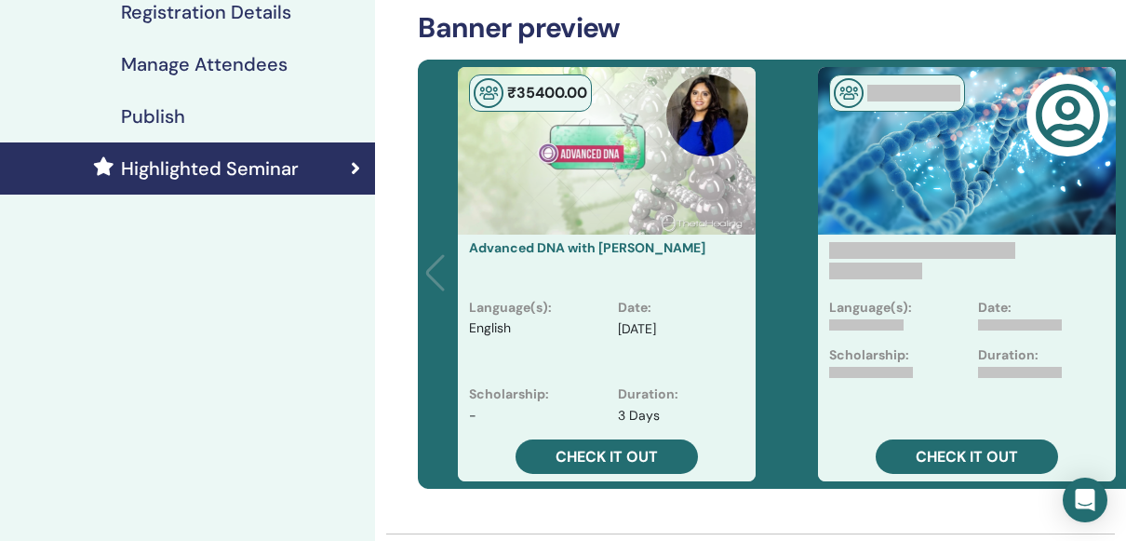
click at [230, 105] on div "Publish" at bounding box center [187, 116] width 345 height 22
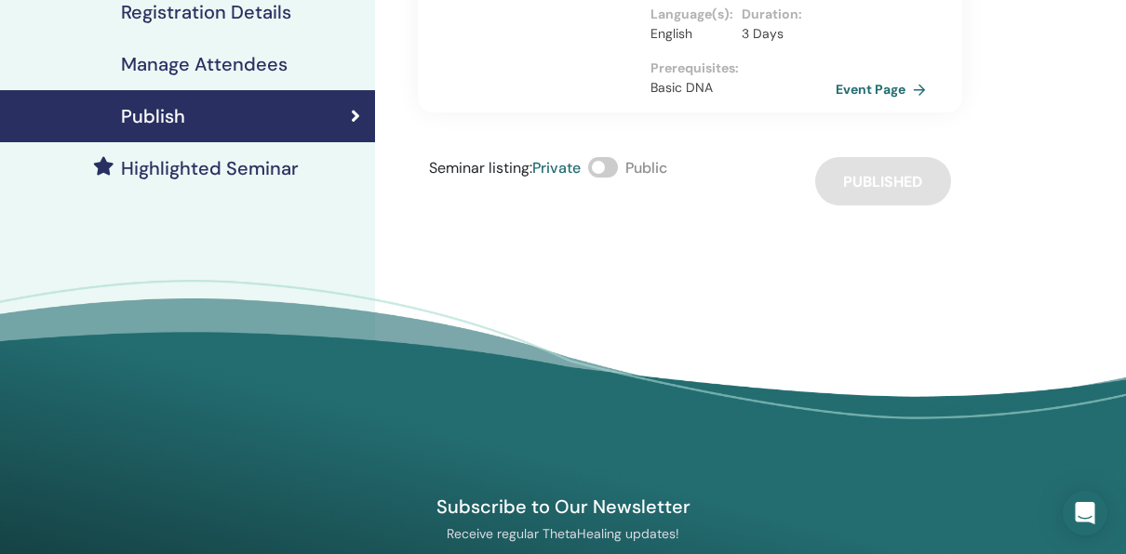
click at [882, 86] on link "Event Page" at bounding box center [884, 89] width 98 height 28
